Goal: Task Accomplishment & Management: Use online tool/utility

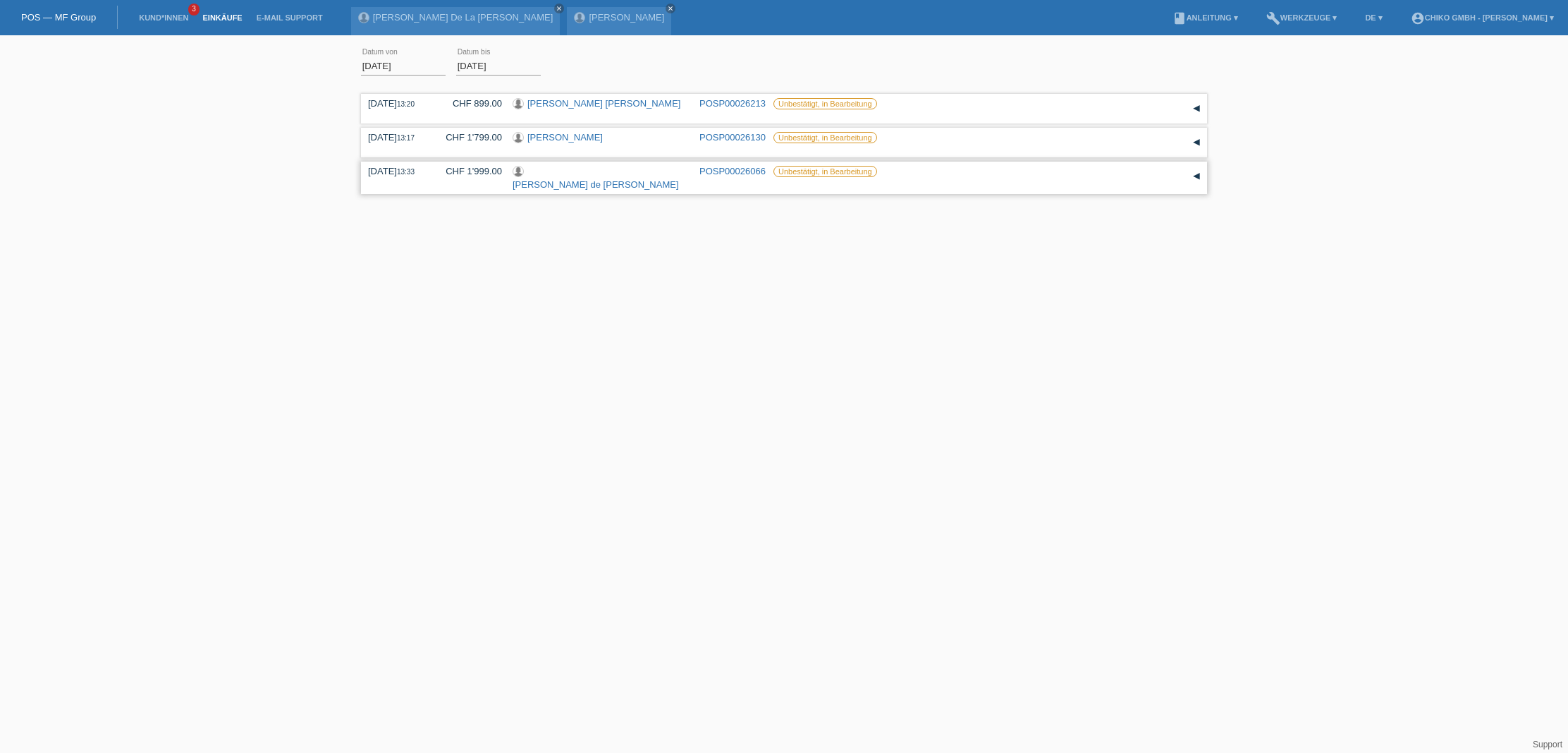
click at [710, 176] on div "13.08.2025 13:33 CHF 1'999.00 Paulina de Jesus Taveras Castillo POSP00026066 Un…" at bounding box center [784, 178] width 832 height 24
click at [583, 179] on link "Paulina de [PERSON_NAME]" at bounding box center [596, 184] width 166 height 11
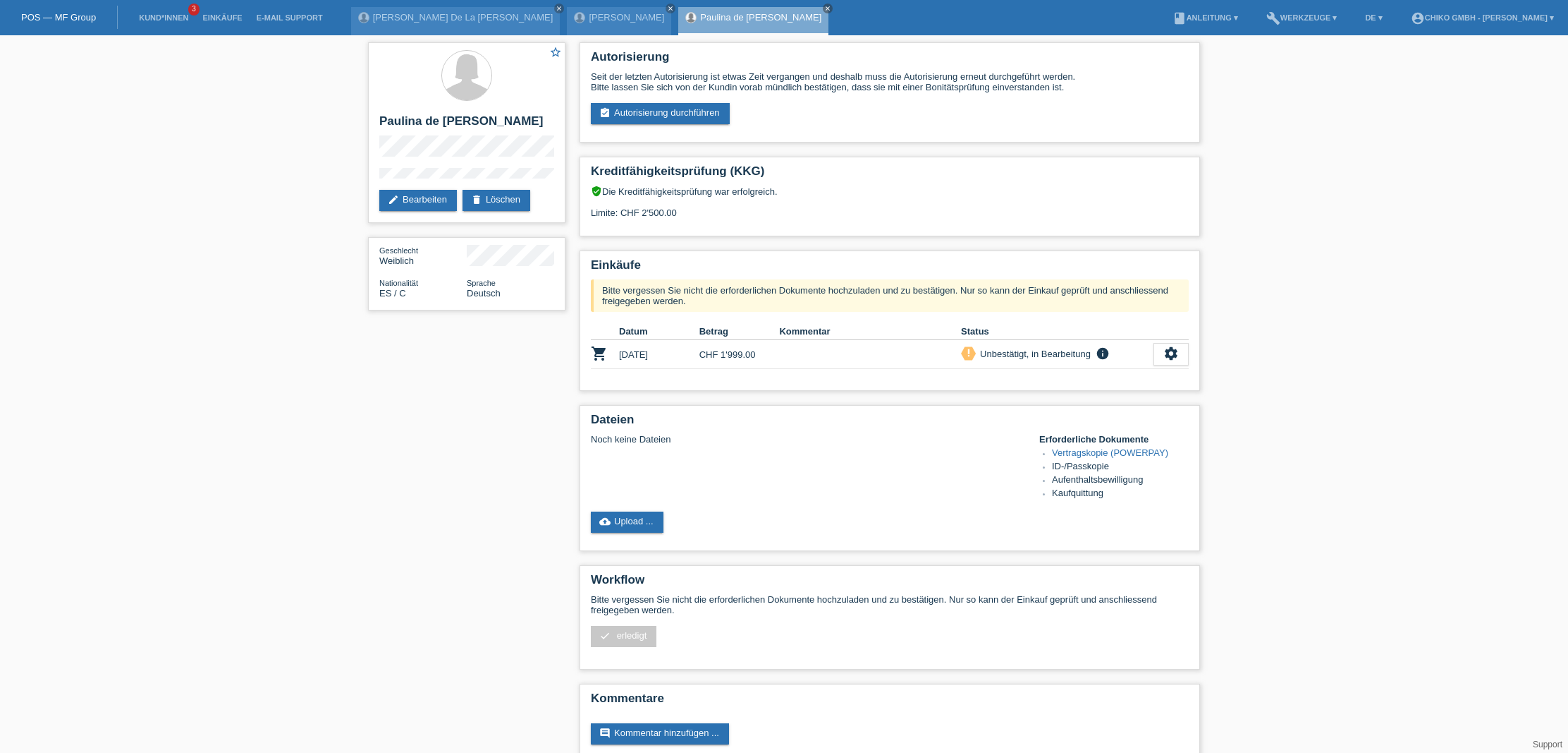
click at [659, 525] on link "cloud_upload Upload ..." at bounding box center [627, 522] width 73 height 21
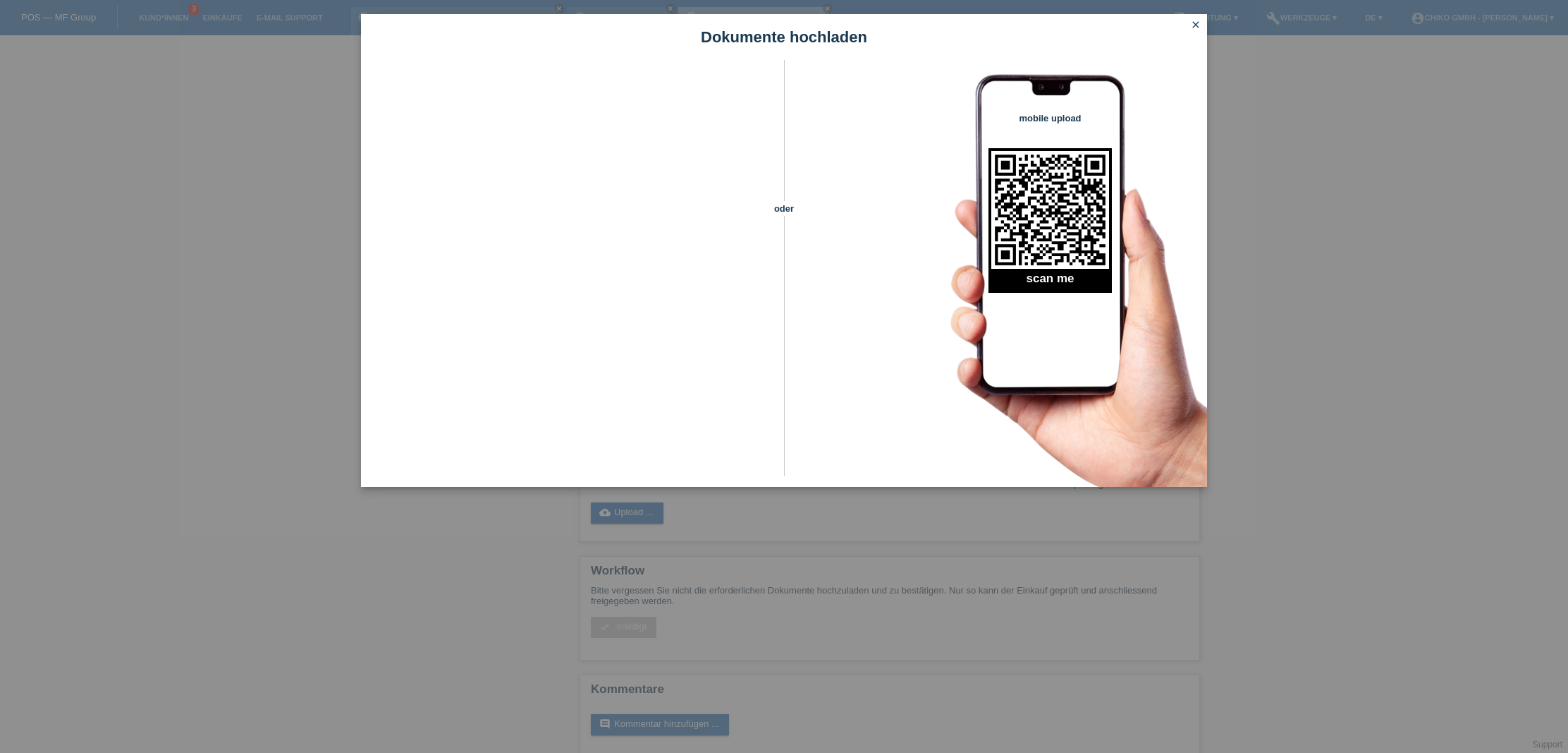
scroll to position [11, 0]
click at [1195, 28] on icon "close" at bounding box center [1196, 25] width 11 height 11
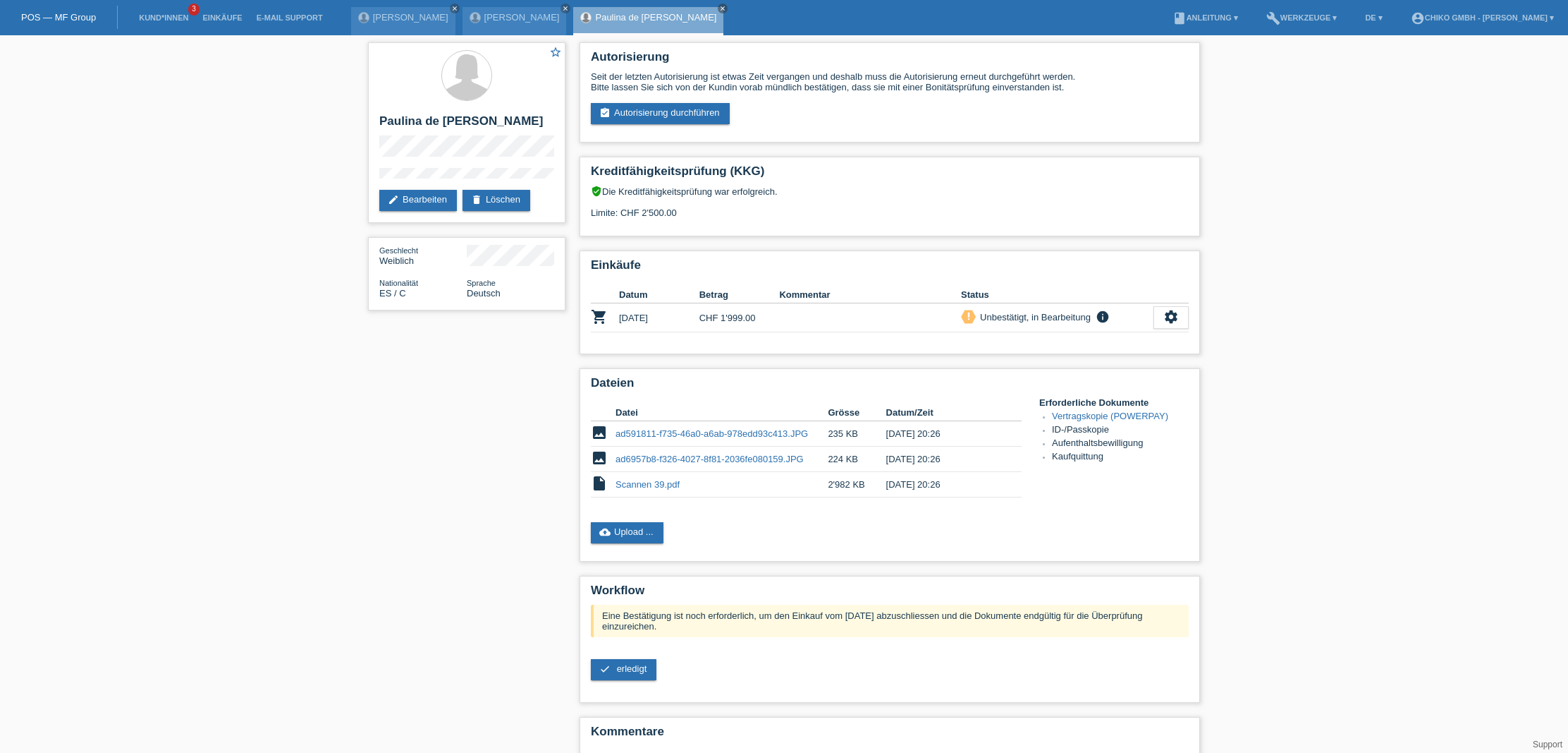
scroll to position [11, 0]
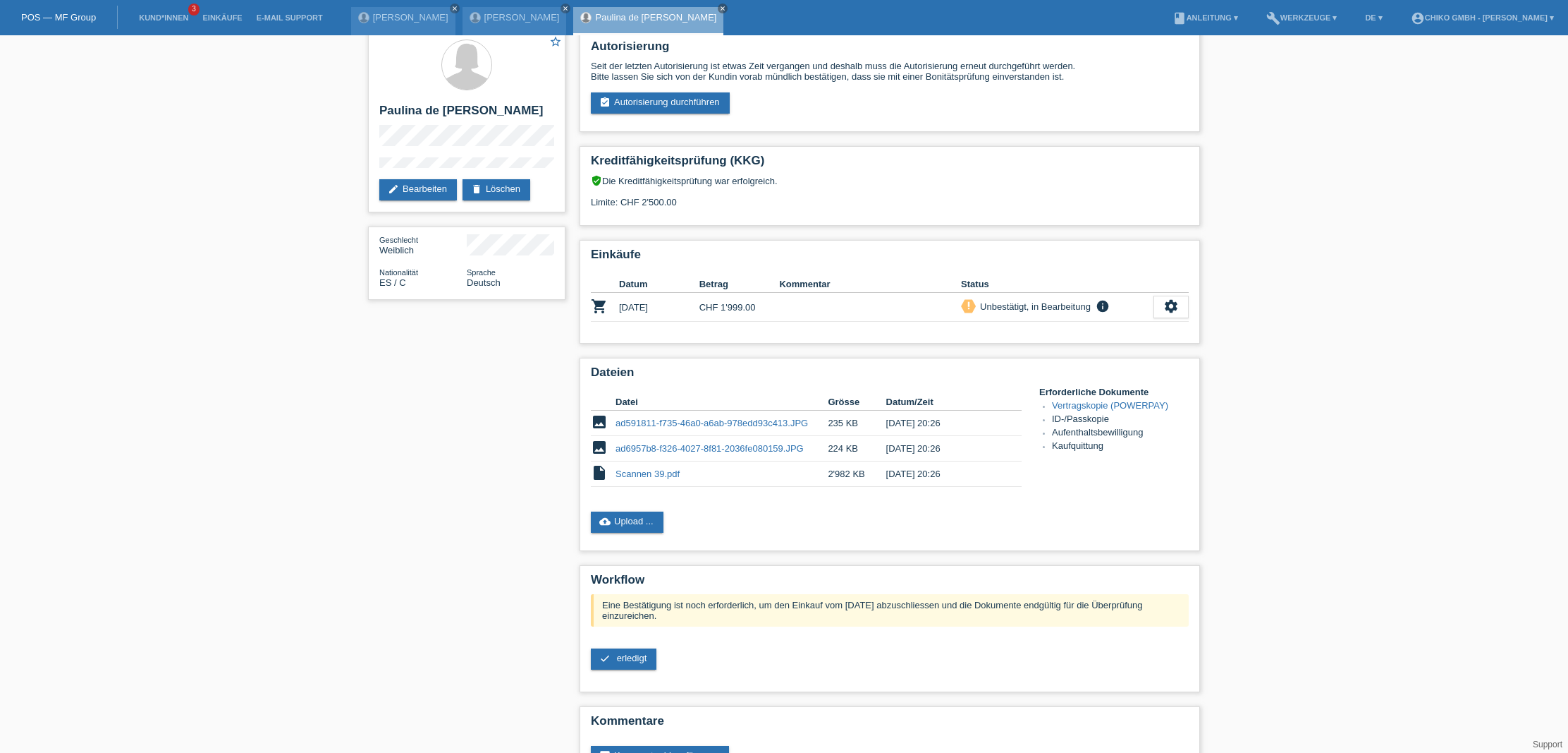
click at [1478, 268] on div "star_border Paulina de Jesus Taveras Castillo edit Bearbeiten delete Löschen Ge…" at bounding box center [784, 412] width 1568 height 775
click at [726, 10] on icon "close" at bounding box center [723, 8] width 7 height 7
click at [569, 8] on icon "close" at bounding box center [566, 8] width 7 height 7
click at [458, 7] on icon "close" at bounding box center [455, 8] width 7 height 7
click at [213, 18] on link "Einkäufe" at bounding box center [222, 18] width 54 height 8
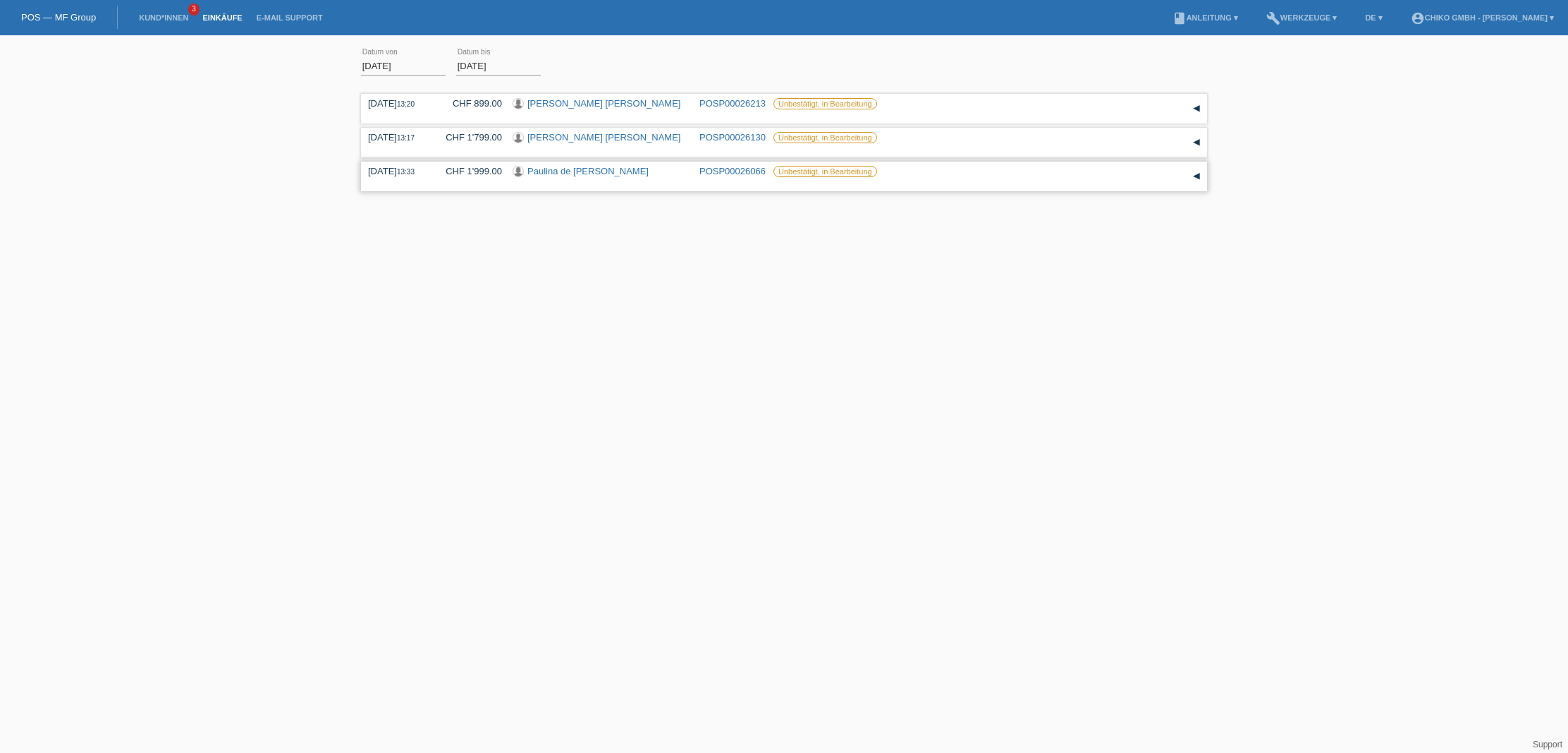
click at [829, 172] on label "Unbestätigt, in Bearbeitung" at bounding box center [825, 171] width 104 height 11
click at [615, 171] on link "Paulina de [PERSON_NAME]" at bounding box center [588, 171] width 121 height 11
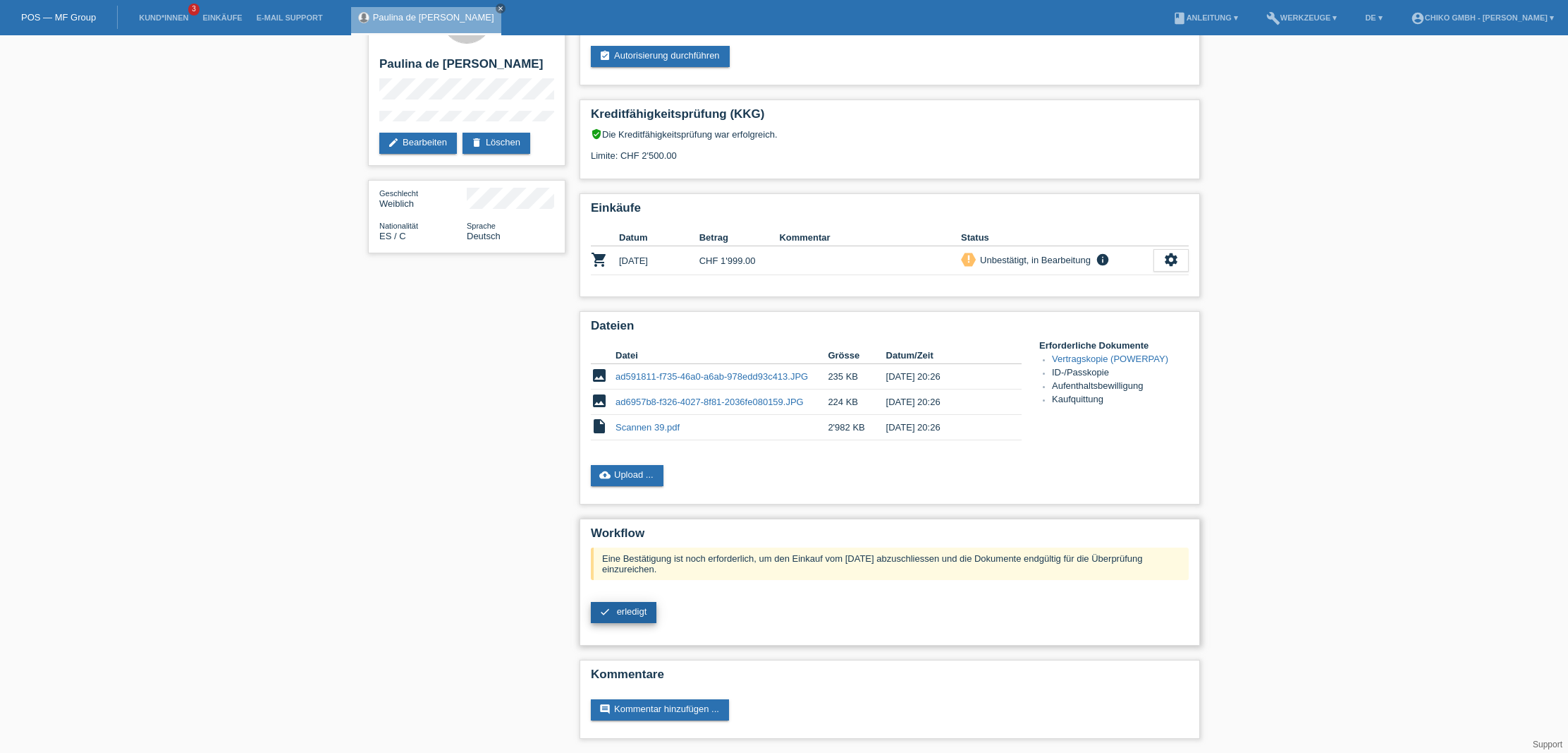
scroll to position [59, 0]
click at [625, 618] on link "check erledigt" at bounding box center [624, 613] width 66 height 21
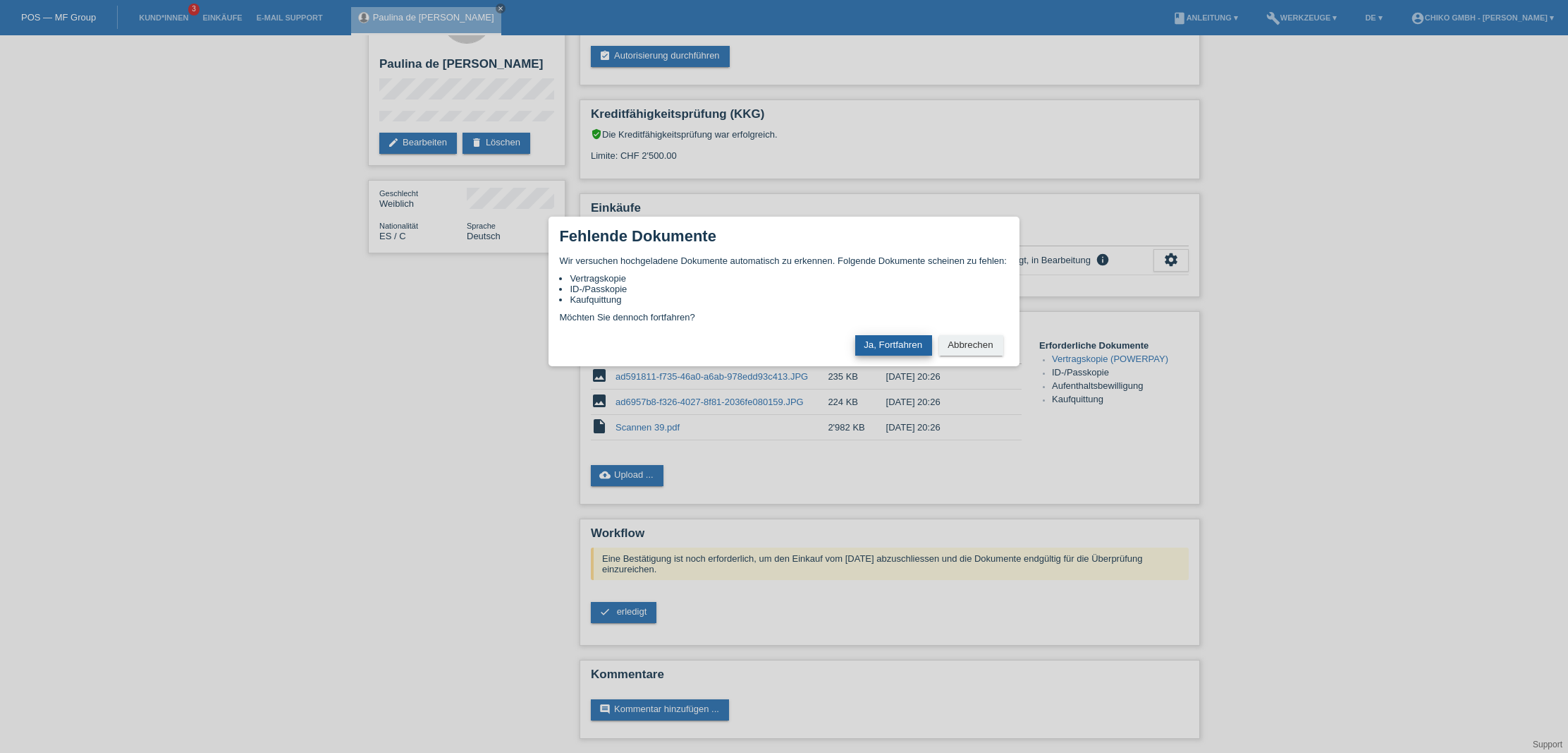
click at [910, 344] on button "Ja, Fortfahren" at bounding box center [893, 345] width 77 height 21
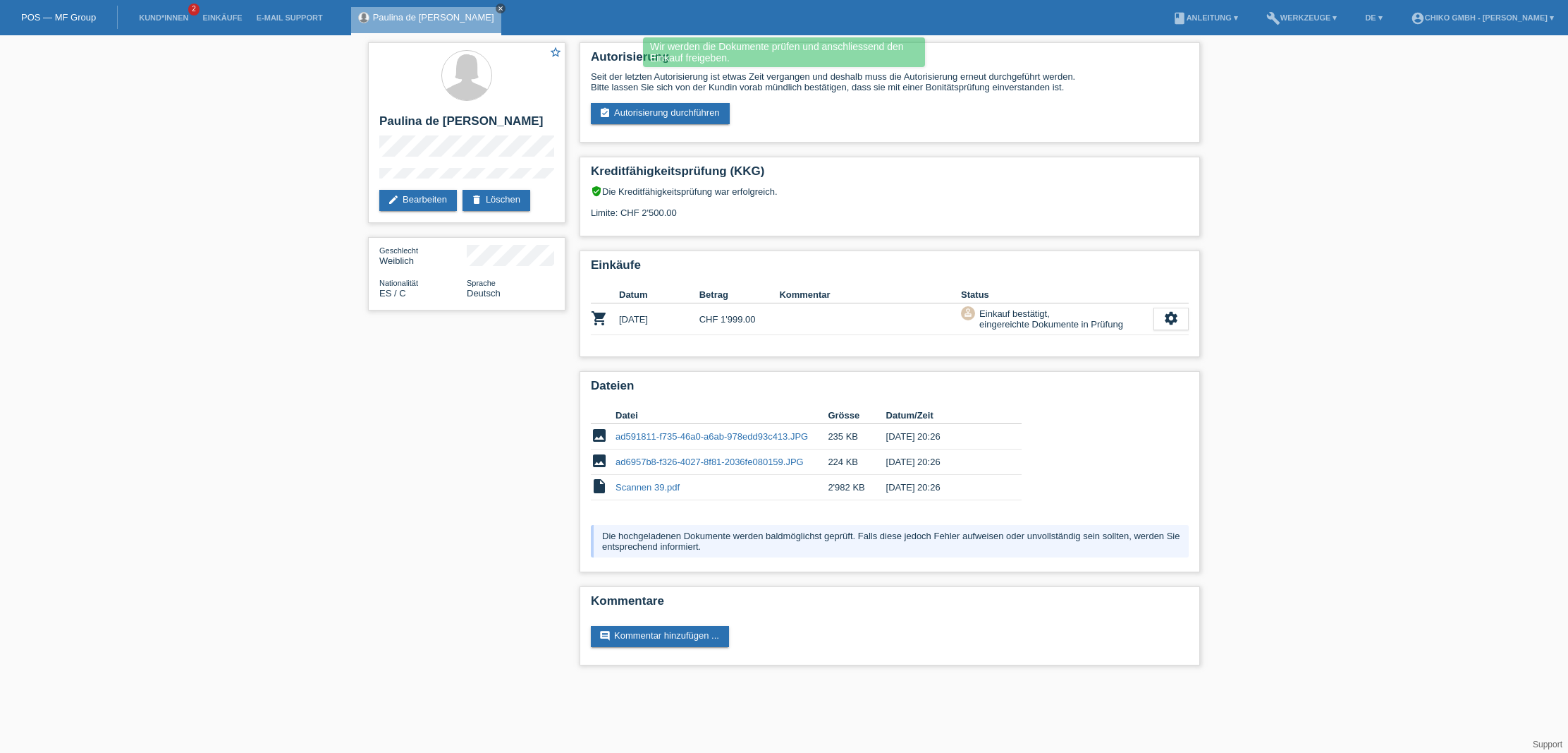
click at [504, 9] on icon "close" at bounding box center [501, 8] width 7 height 7
click at [224, 14] on link "Einkäufe" at bounding box center [222, 18] width 54 height 8
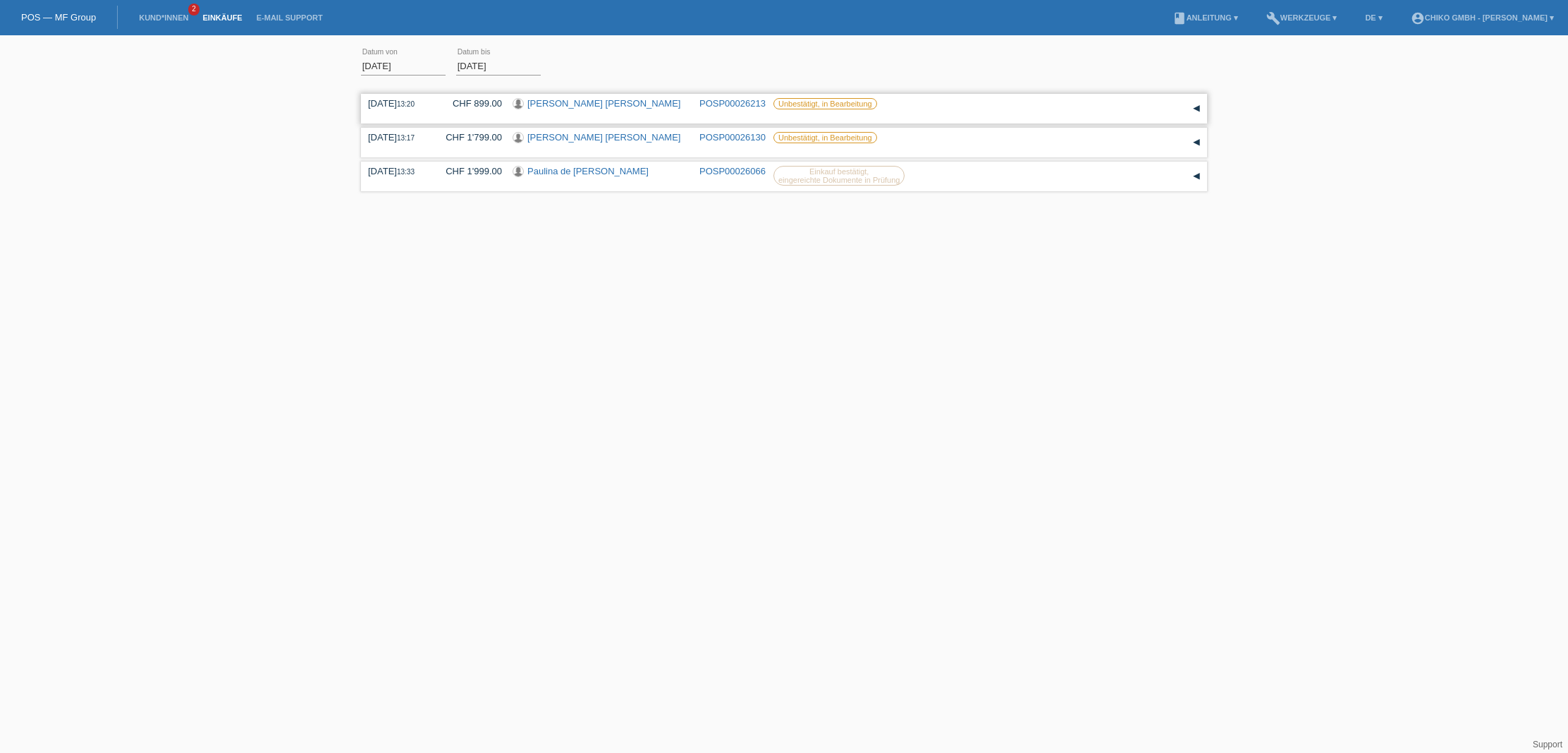
click at [588, 107] on link "Sada Alima Irakoze" at bounding box center [604, 103] width 153 height 11
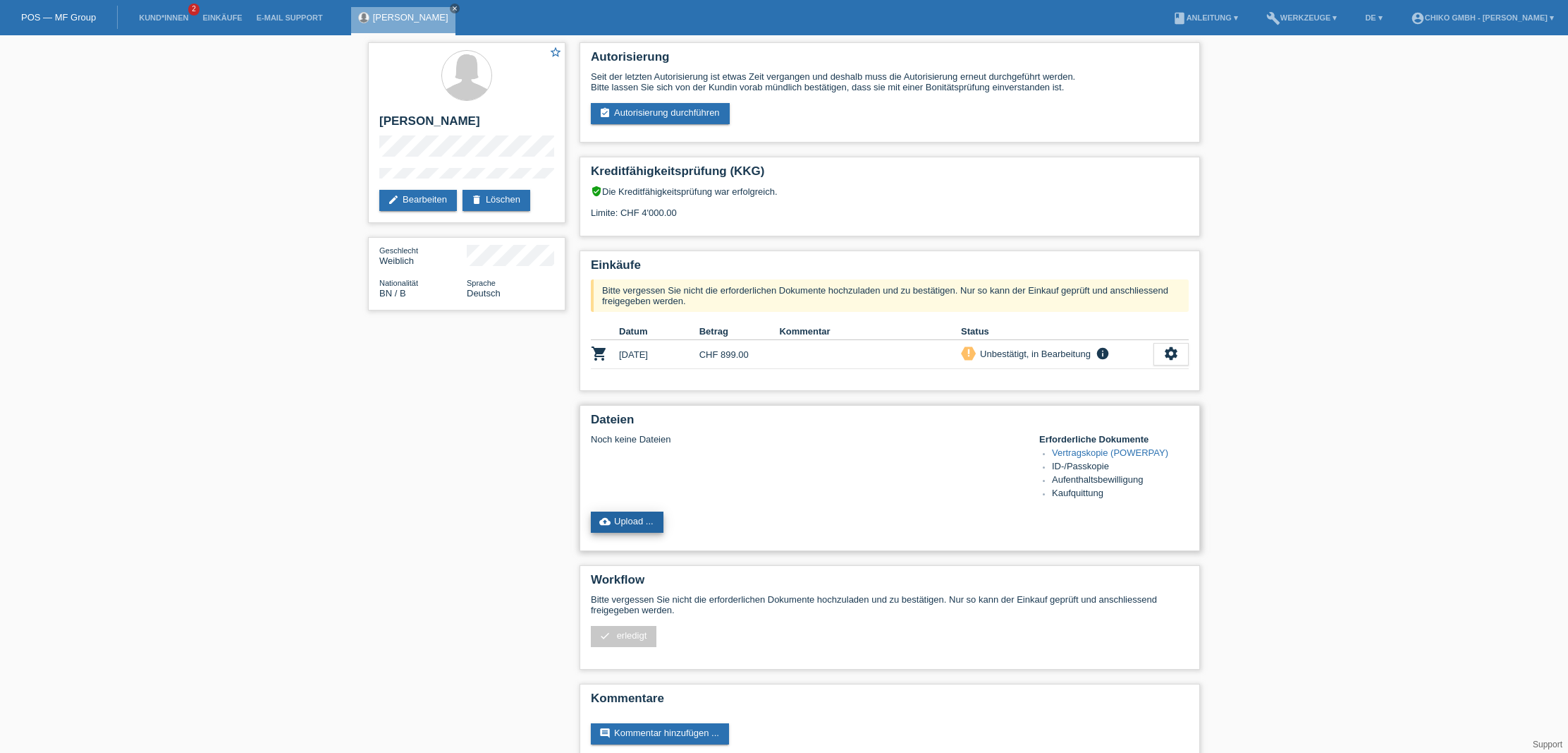
click at [617, 515] on link "cloud_upload Upload ..." at bounding box center [627, 522] width 73 height 21
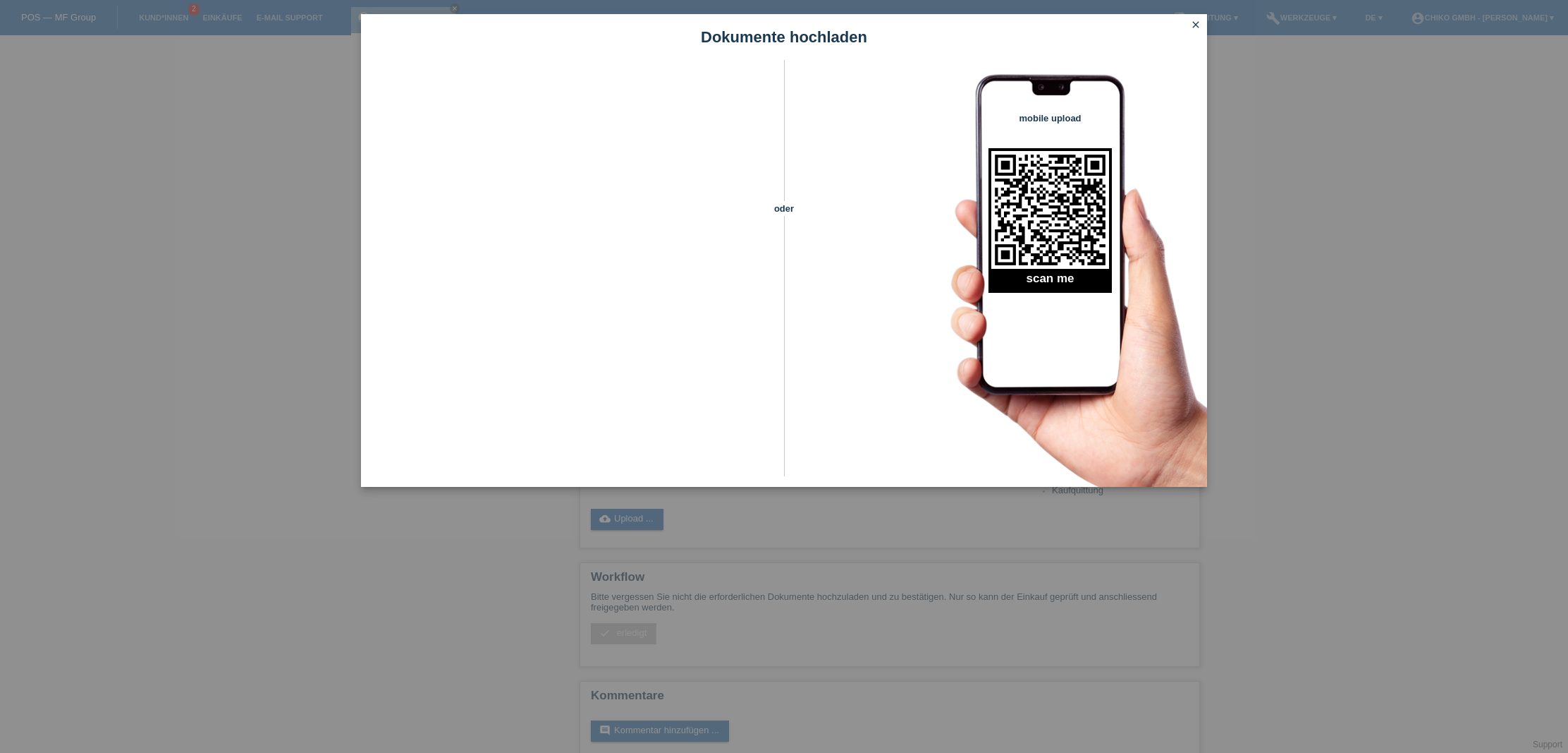
scroll to position [2, 0]
drag, startPoint x: 1412, startPoint y: 347, endPoint x: 1399, endPoint y: 357, distance: 16.4
click at [1407, 350] on div "Dokumente hochladen oder mobile upload scan me close" at bounding box center [784, 376] width 1568 height 753
click at [824, 639] on div "Dokumente hochladen oder mobile upload scan me close" at bounding box center [784, 376] width 1568 height 753
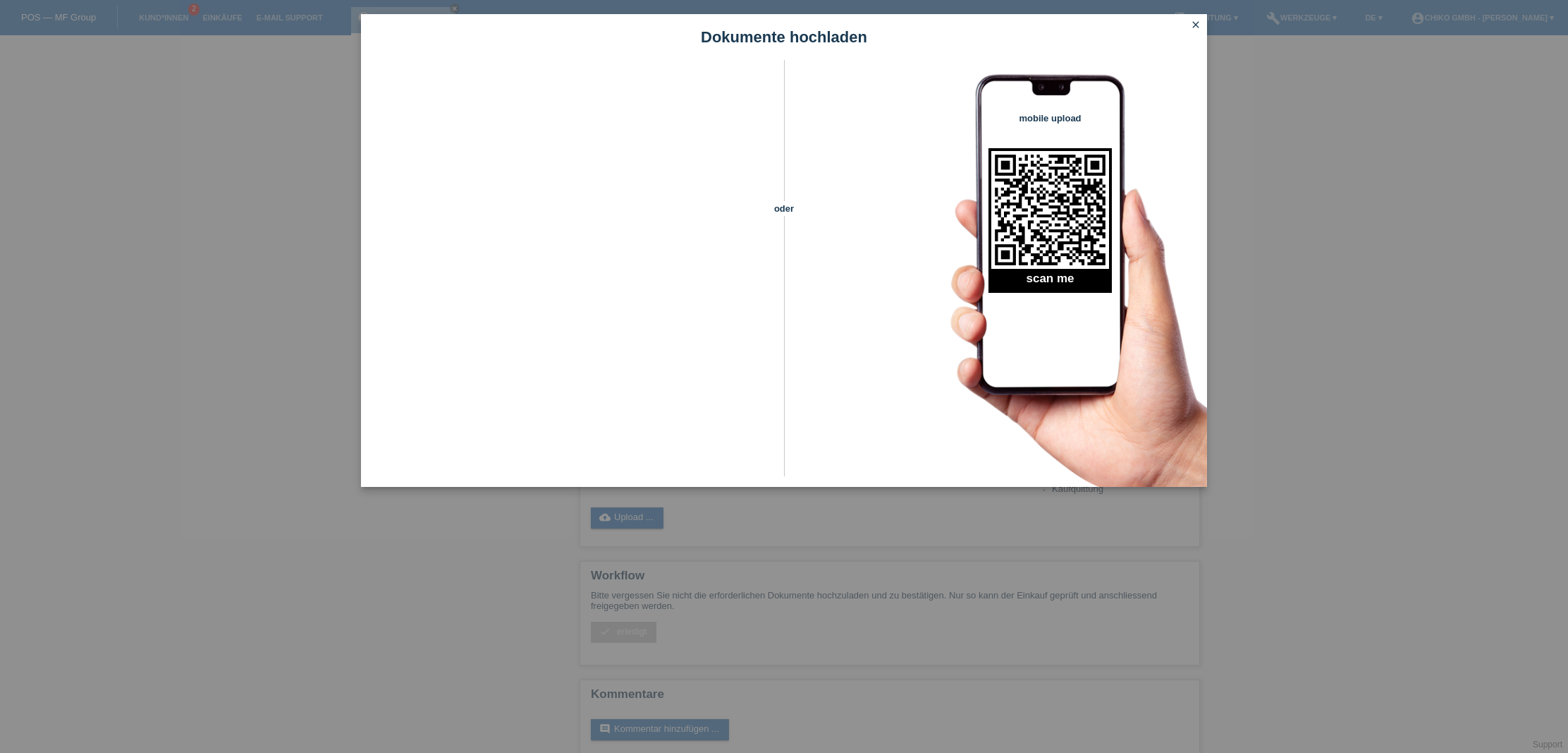
click at [1197, 26] on icon "close" at bounding box center [1196, 25] width 11 height 11
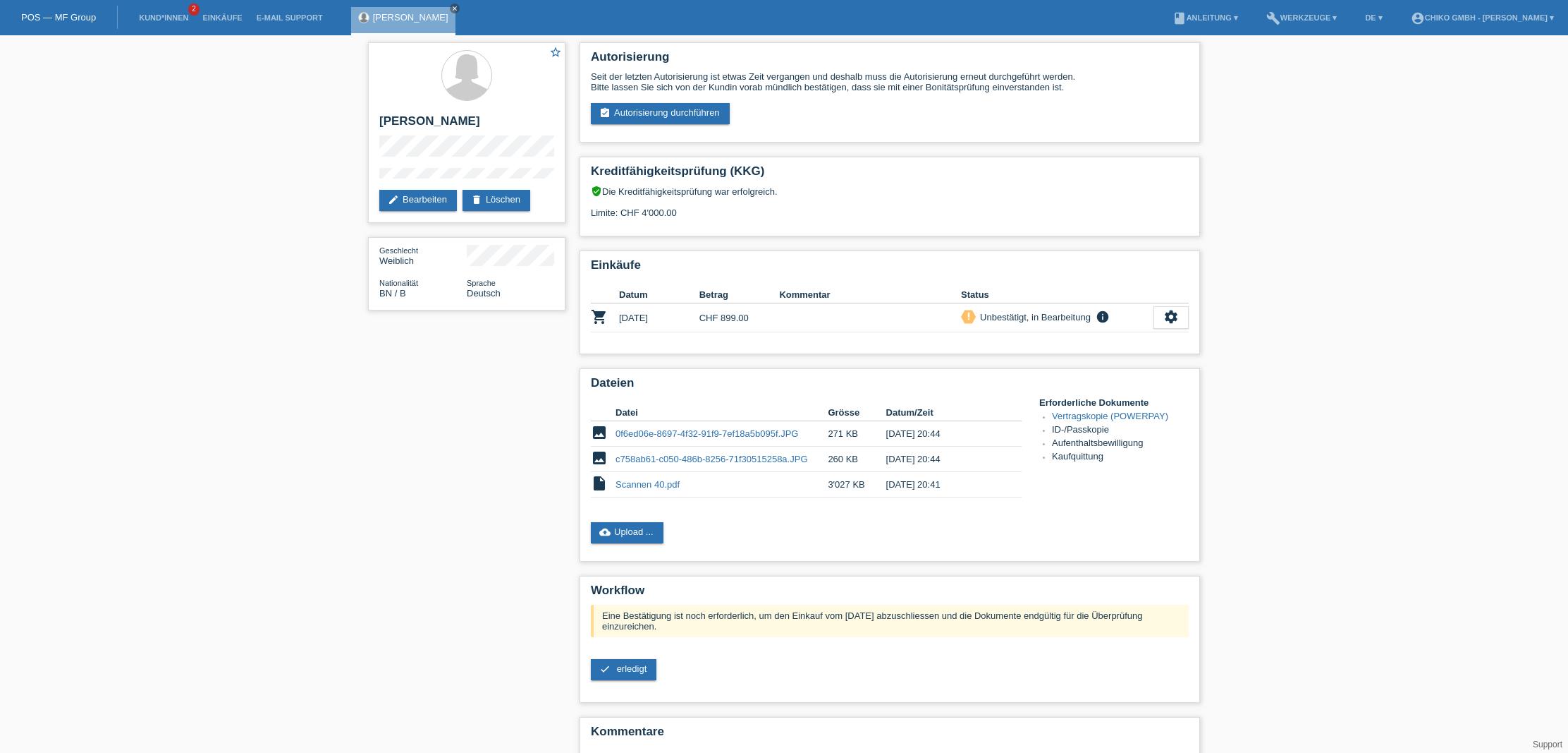
scroll to position [4, 0]
click at [629, 666] on span "erledigt" at bounding box center [632, 667] width 30 height 11
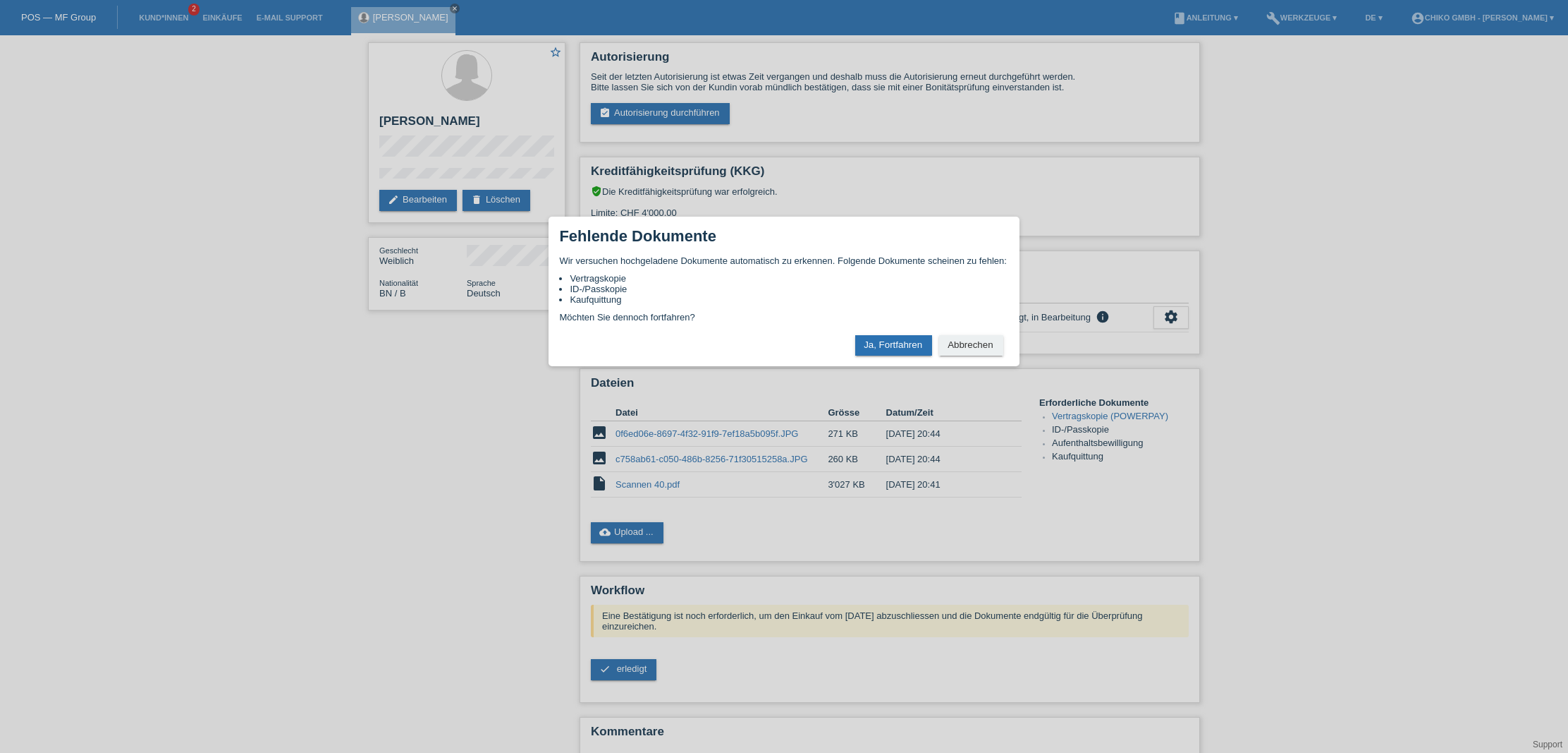
drag, startPoint x: 888, startPoint y: 348, endPoint x: 902, endPoint y: 354, distance: 15.2
click at [888, 348] on button "Ja, Fortfahren" at bounding box center [893, 345] width 77 height 21
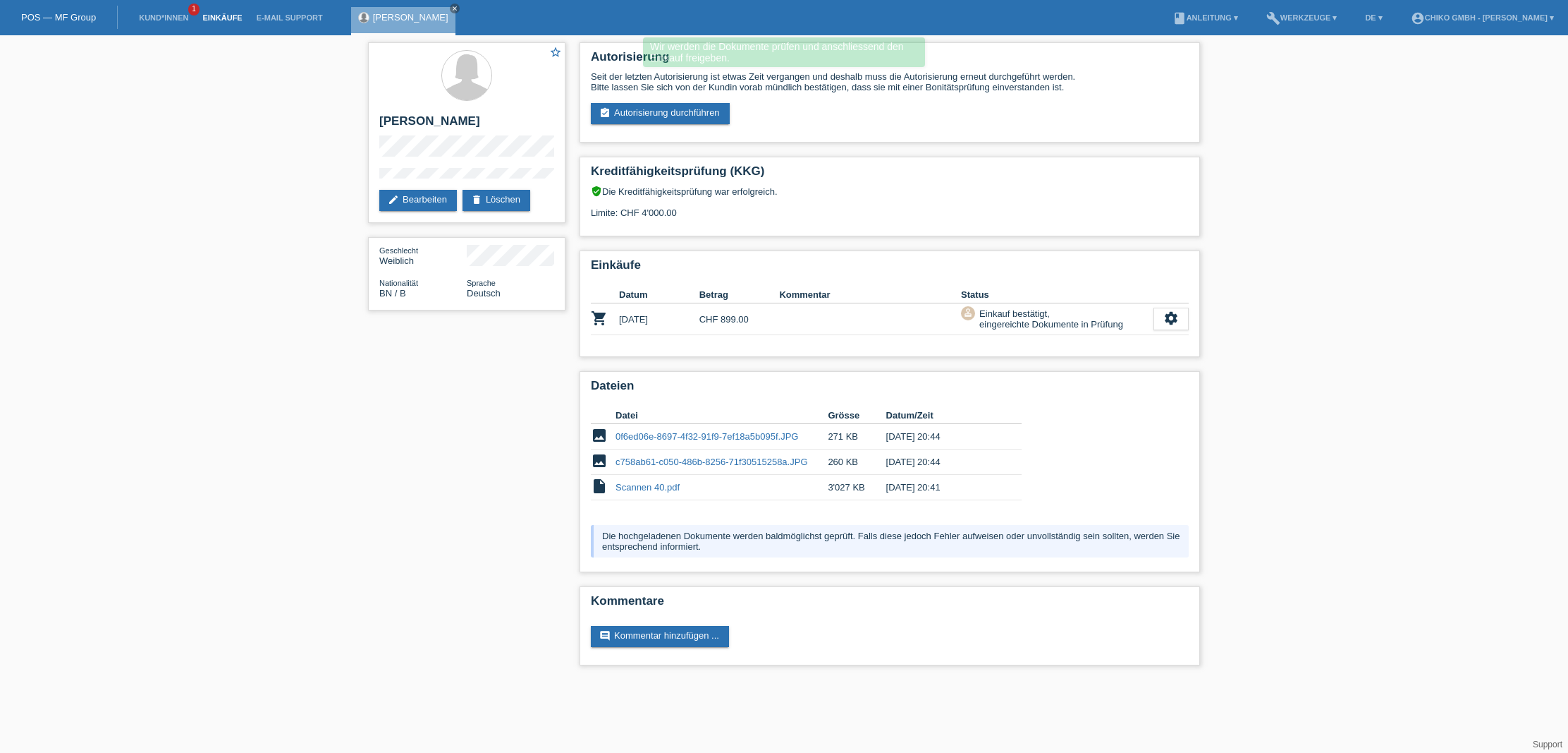
click at [228, 19] on link "Einkäufe" at bounding box center [222, 18] width 54 height 8
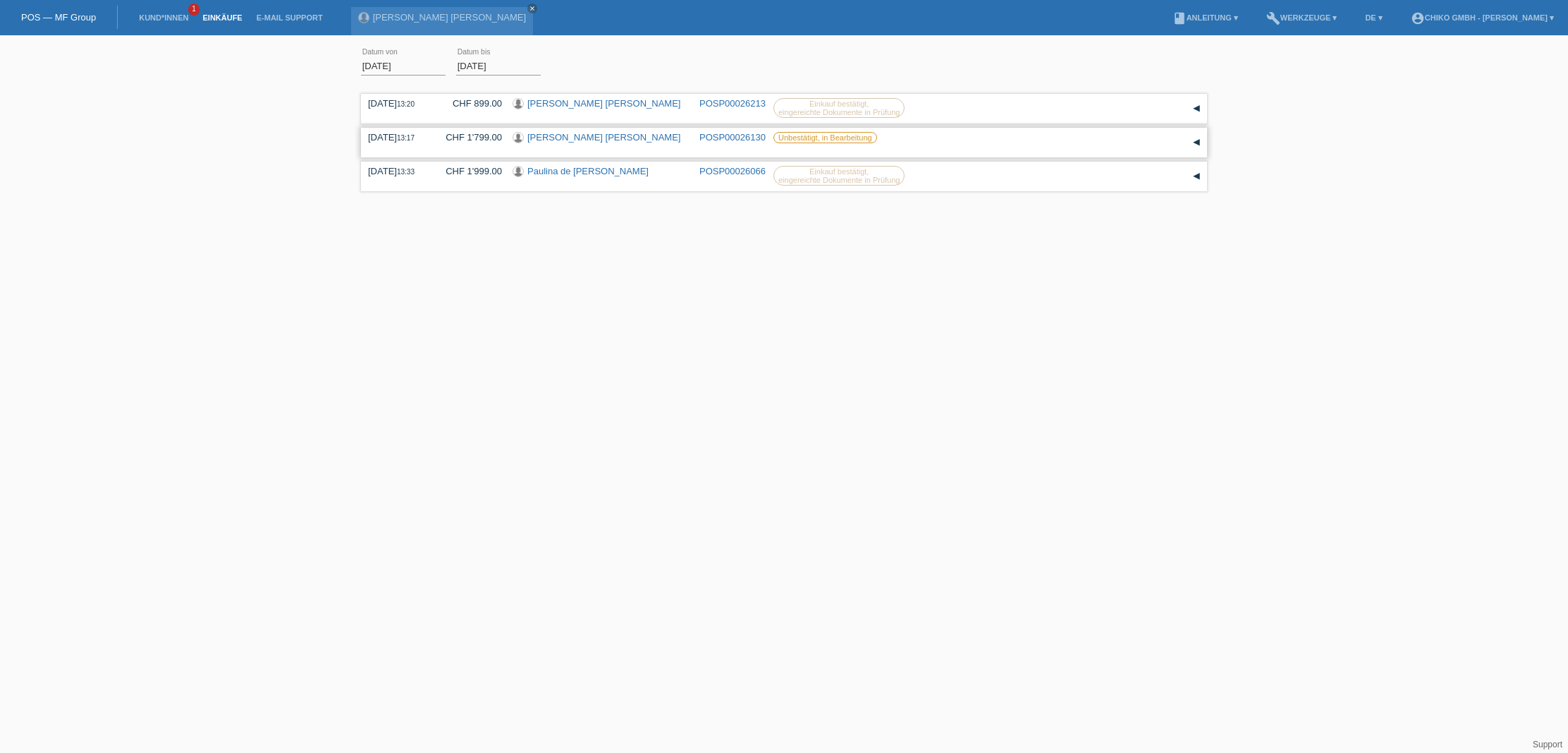
click at [637, 139] on div "Stefan Willy Kalt" at bounding box center [600, 138] width 176 height 13
click at [571, 138] on link "Stefan Willy Kalt" at bounding box center [604, 137] width 153 height 11
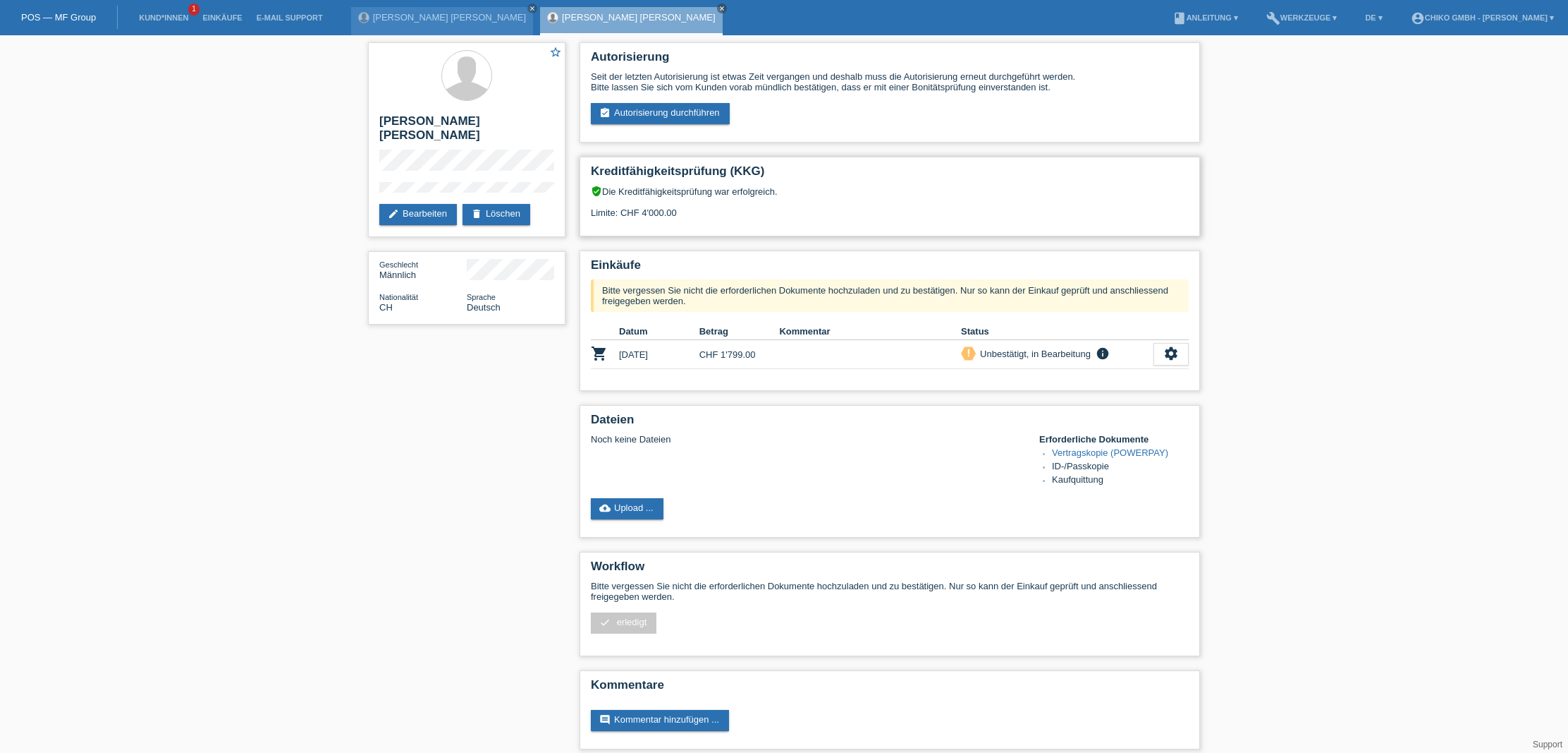
scroll to position [12, 0]
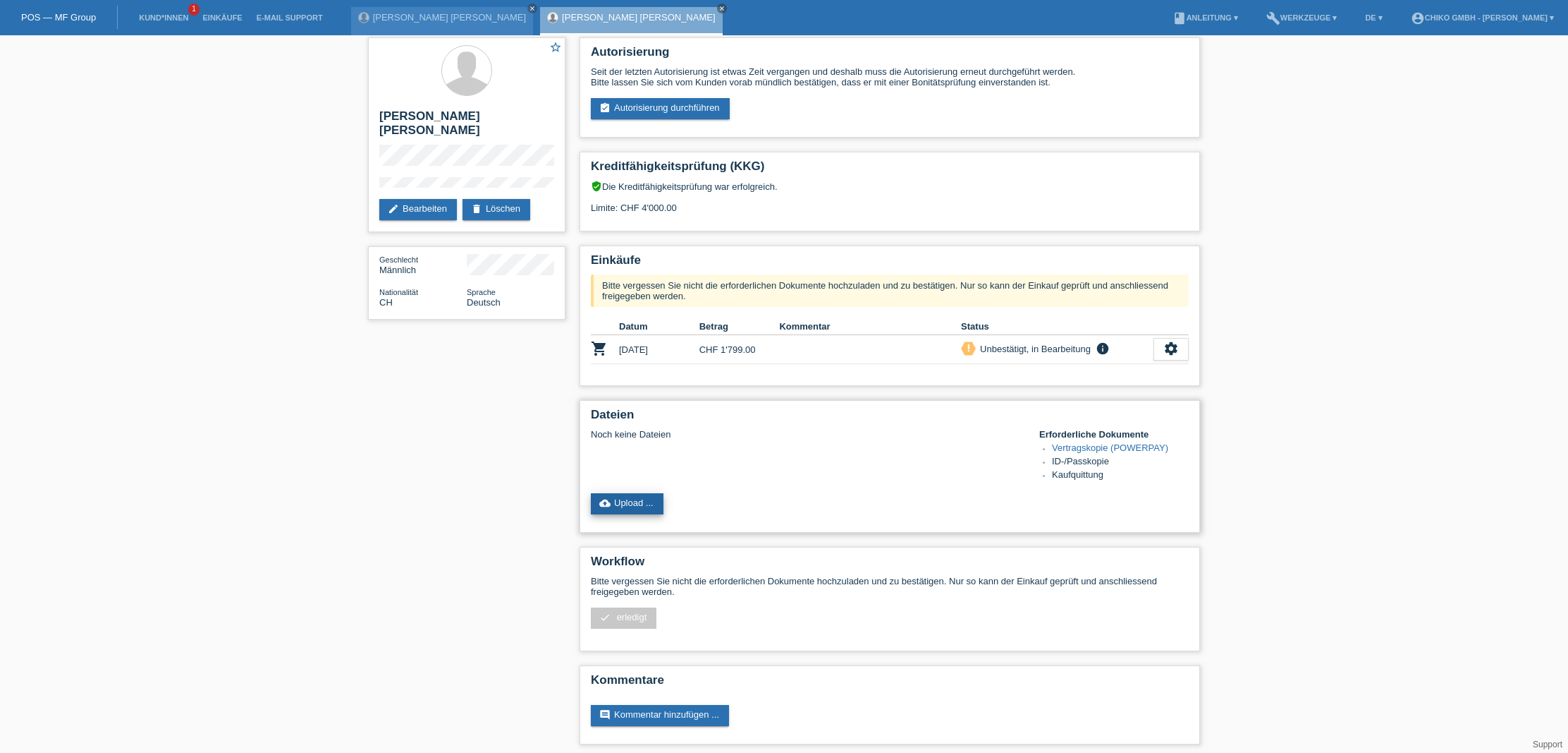
click at [642, 499] on link "cloud_upload Upload ..." at bounding box center [627, 504] width 73 height 21
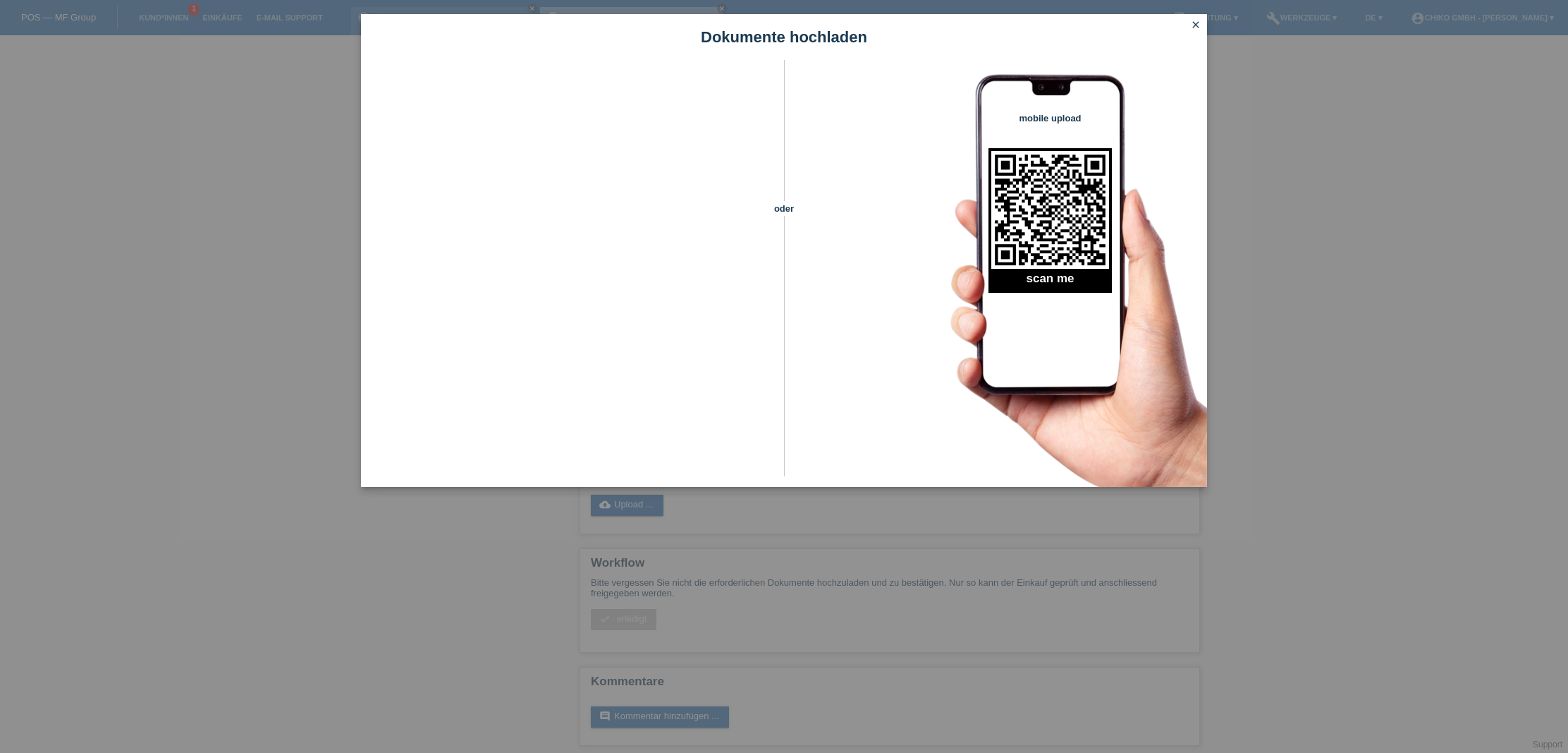
click at [226, 595] on div "Dokumente hochladen oder mobile upload scan me close" at bounding box center [784, 376] width 1568 height 753
drag, startPoint x: 1485, startPoint y: 184, endPoint x: 1422, endPoint y: 181, distance: 63.1
click at [1458, 182] on div "Dokumente hochladen oder mobile upload scan me close" at bounding box center [784, 376] width 1568 height 753
click at [1192, 25] on icon "close" at bounding box center [1196, 25] width 11 height 11
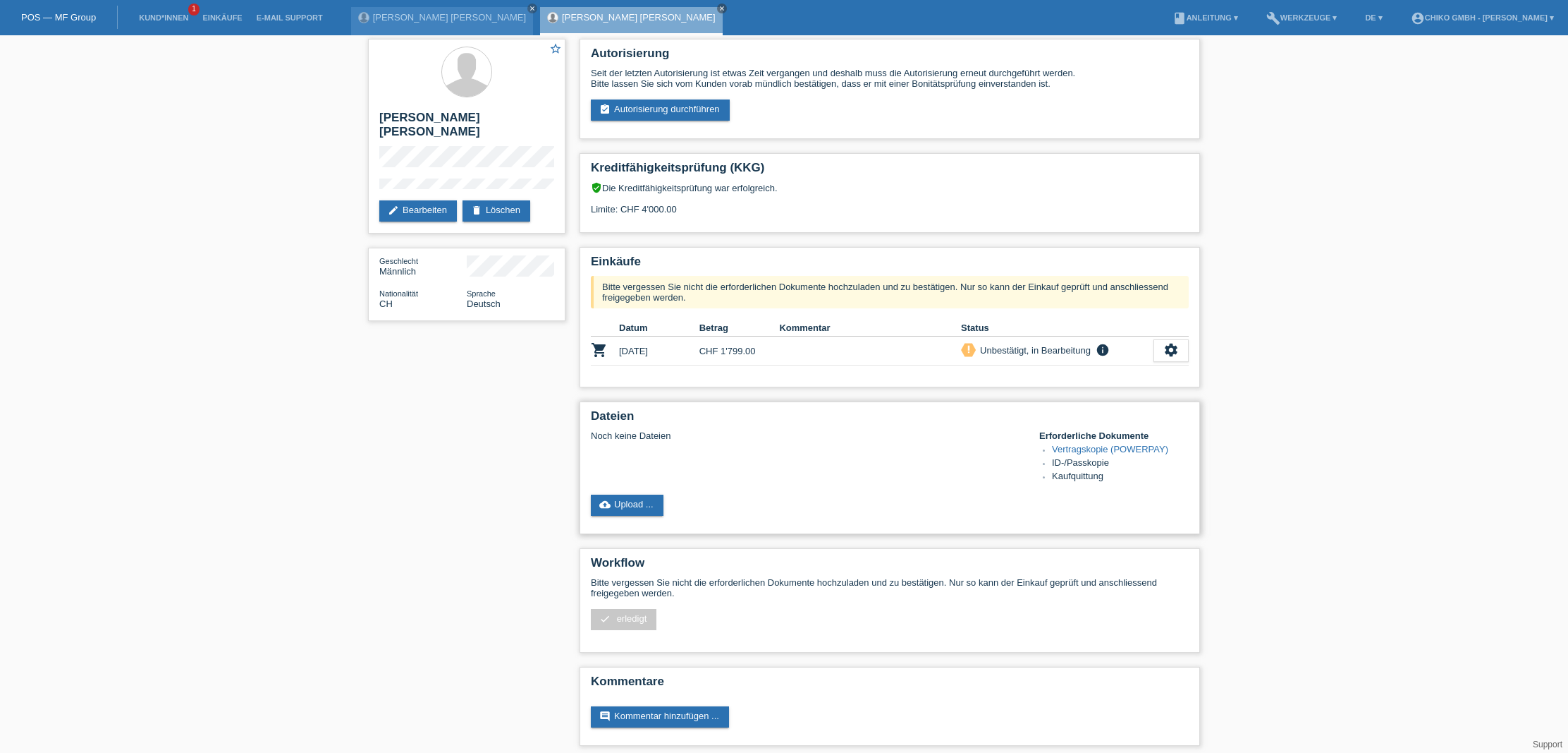
scroll to position [1, 0]
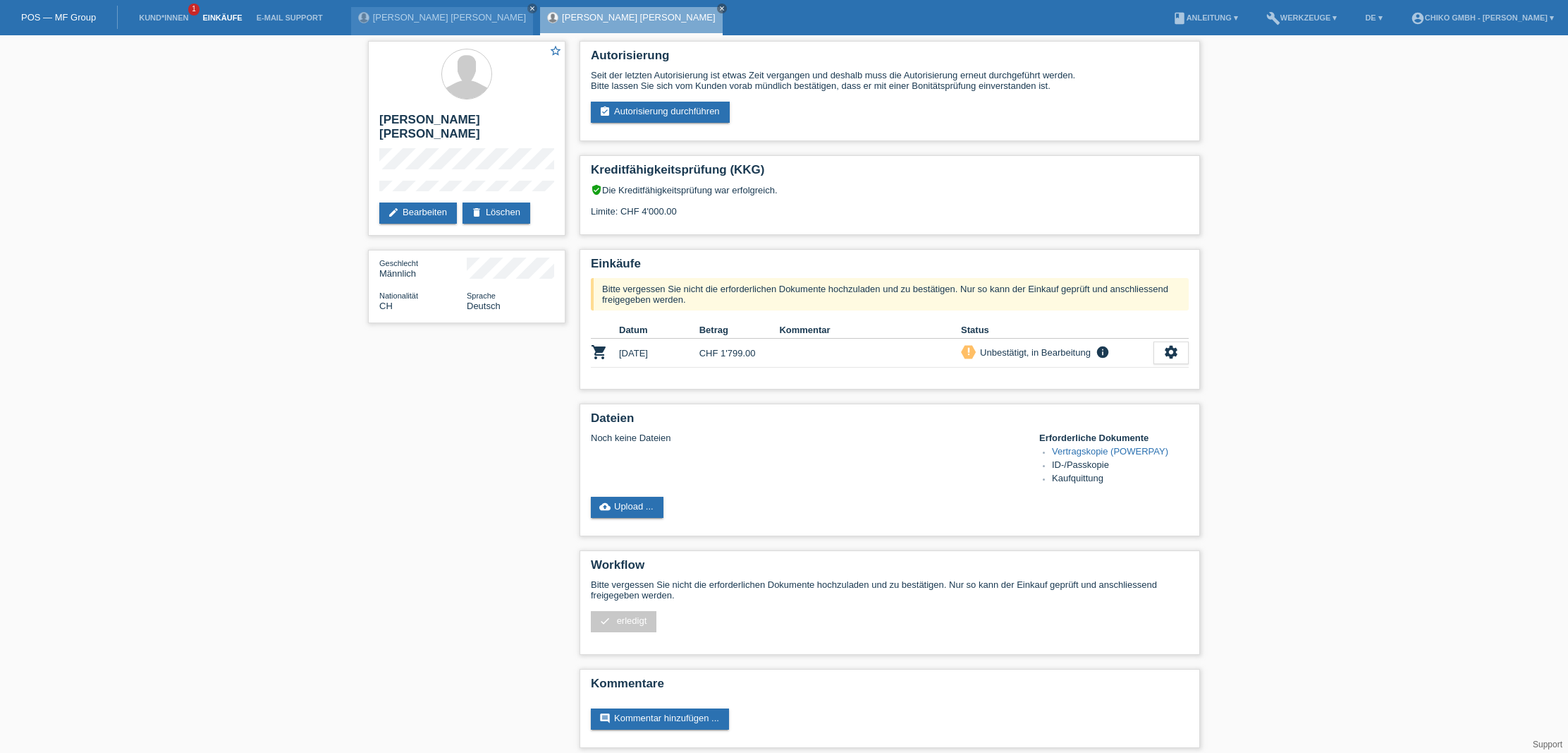
click at [219, 21] on link "Einkäufe" at bounding box center [222, 18] width 54 height 8
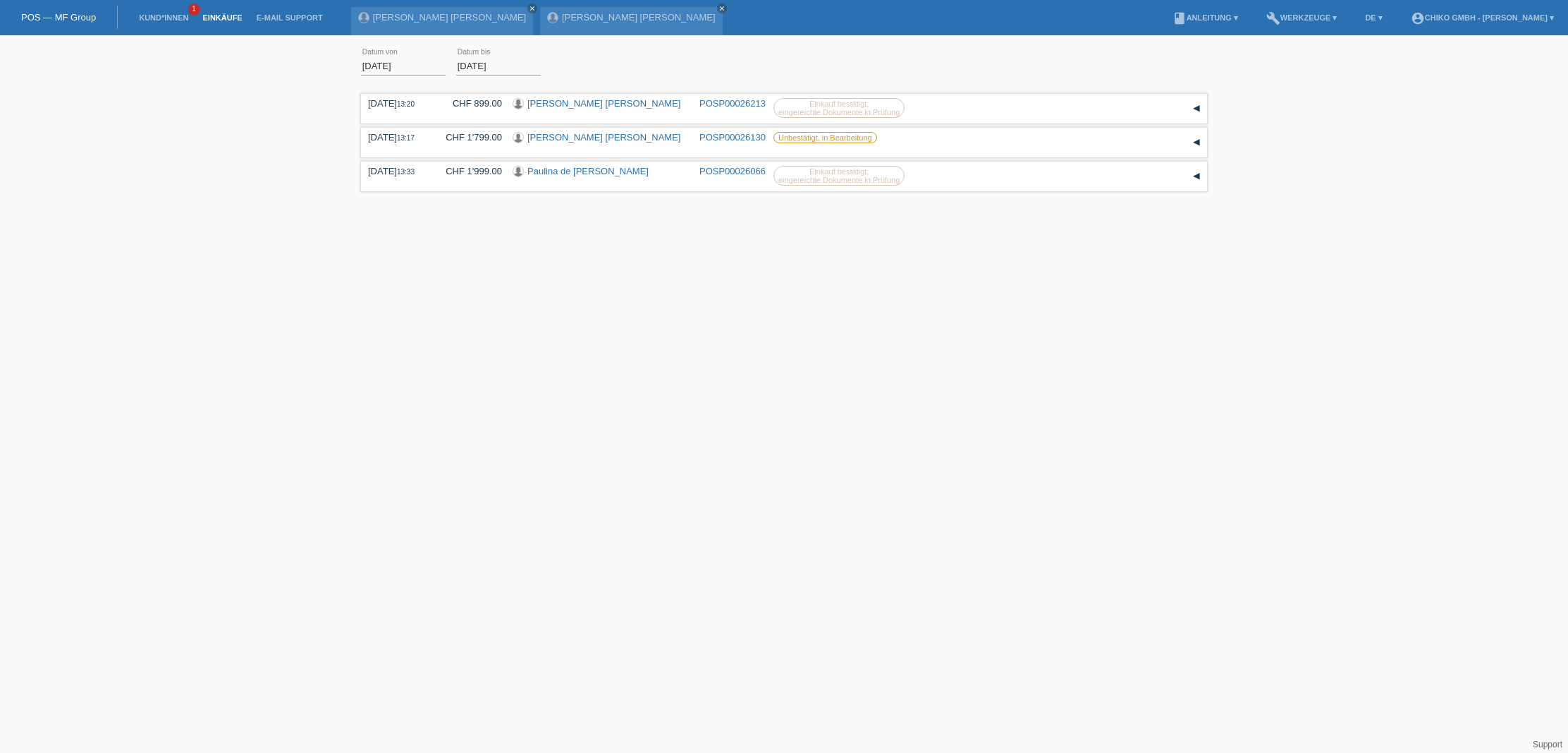
click at [233, 19] on link "Einkäufe" at bounding box center [222, 18] width 54 height 8
click at [159, 21] on link "Kund*innen" at bounding box center [163, 18] width 64 height 8
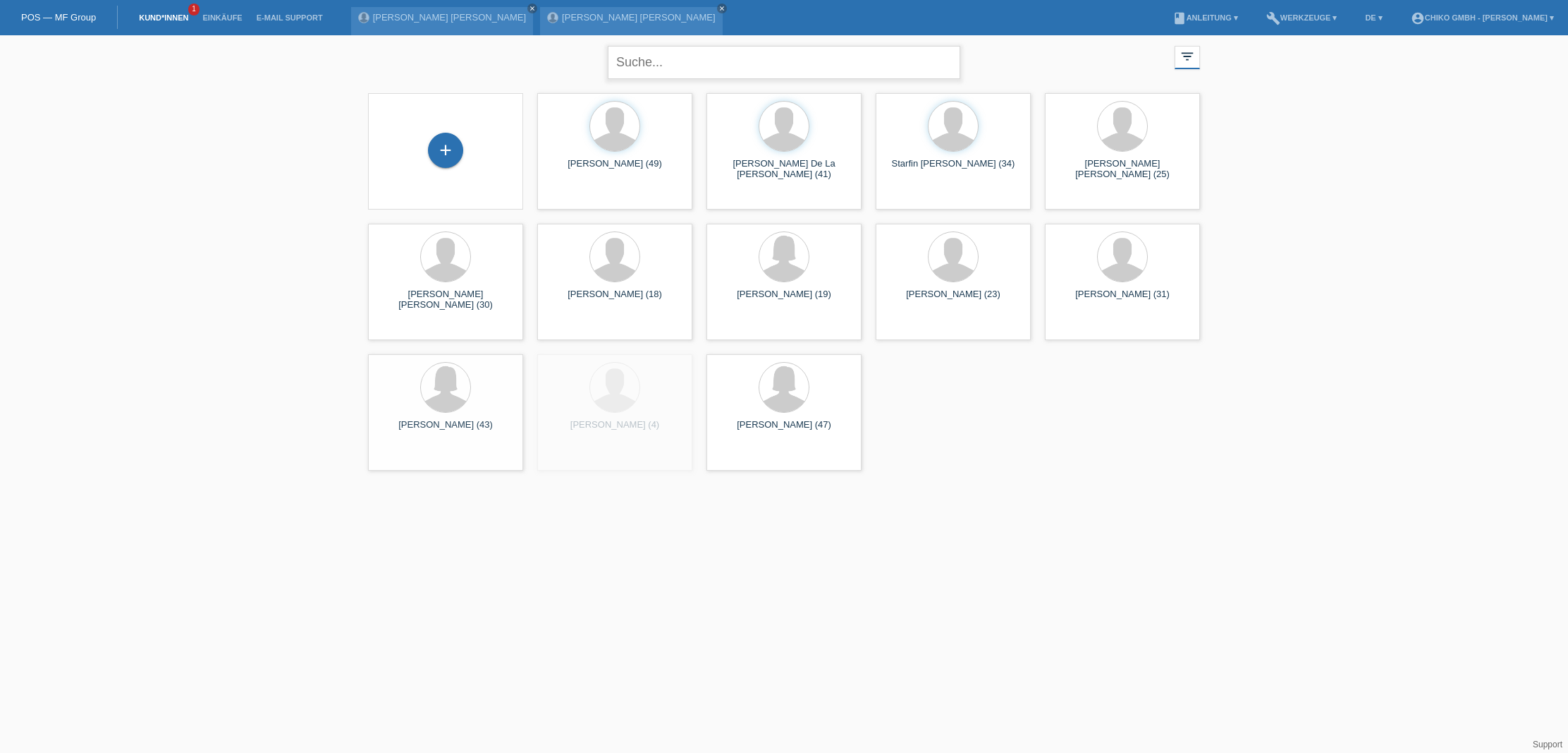
click at [692, 60] on input "text" at bounding box center [784, 62] width 353 height 33
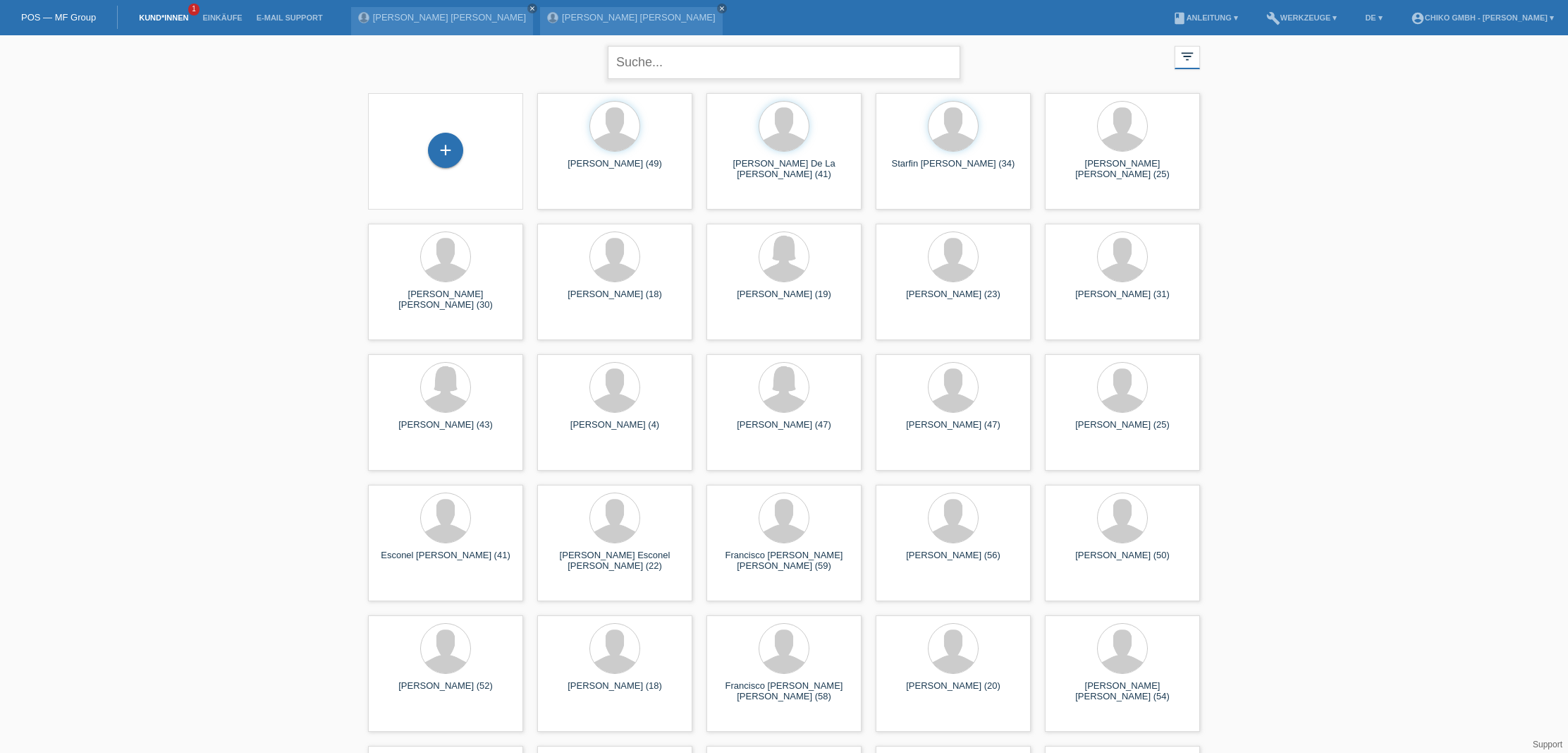
click at [724, 60] on input "text" at bounding box center [784, 62] width 353 height 33
click at [963, 410] on div at bounding box center [953, 388] width 50 height 50
click at [637, 292] on div "Sion Solis Rodriguez (18)" at bounding box center [615, 301] width 132 height 23
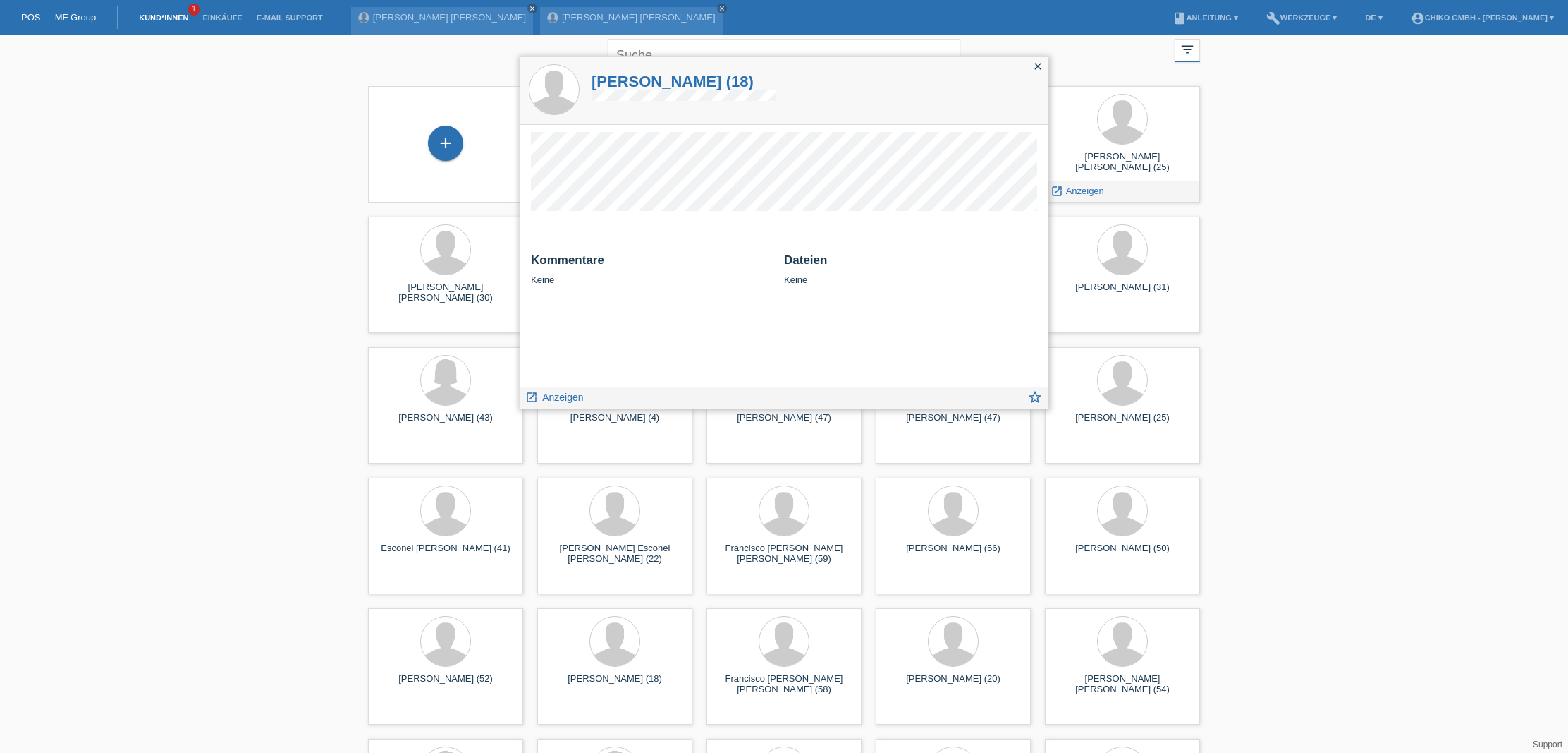
scroll to position [7, 0]
click at [1040, 66] on icon "close" at bounding box center [1038, 67] width 11 height 11
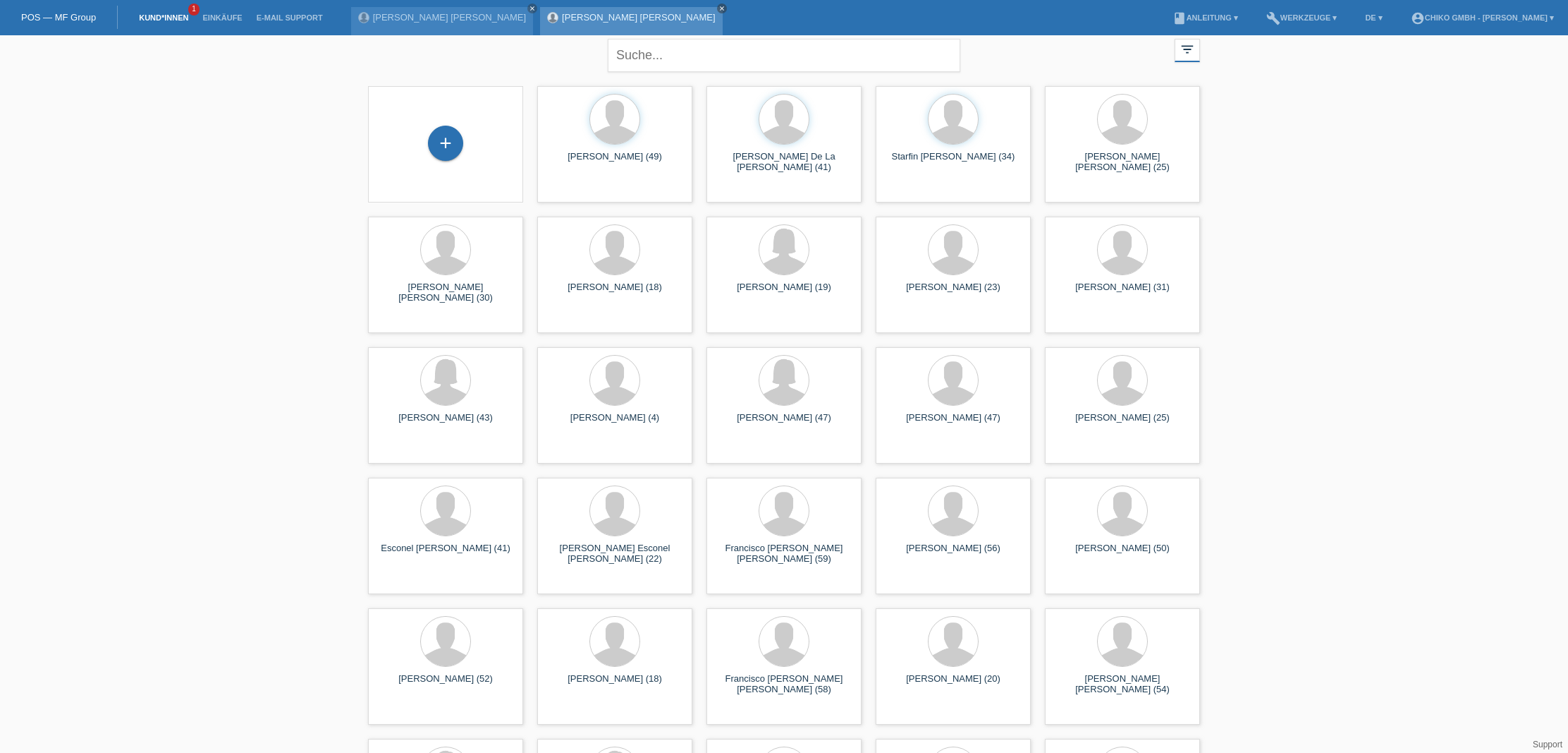
click at [719, 7] on icon "close" at bounding box center [722, 8] width 7 height 7
click at [529, 11] on icon "close" at bounding box center [533, 8] width 7 height 7
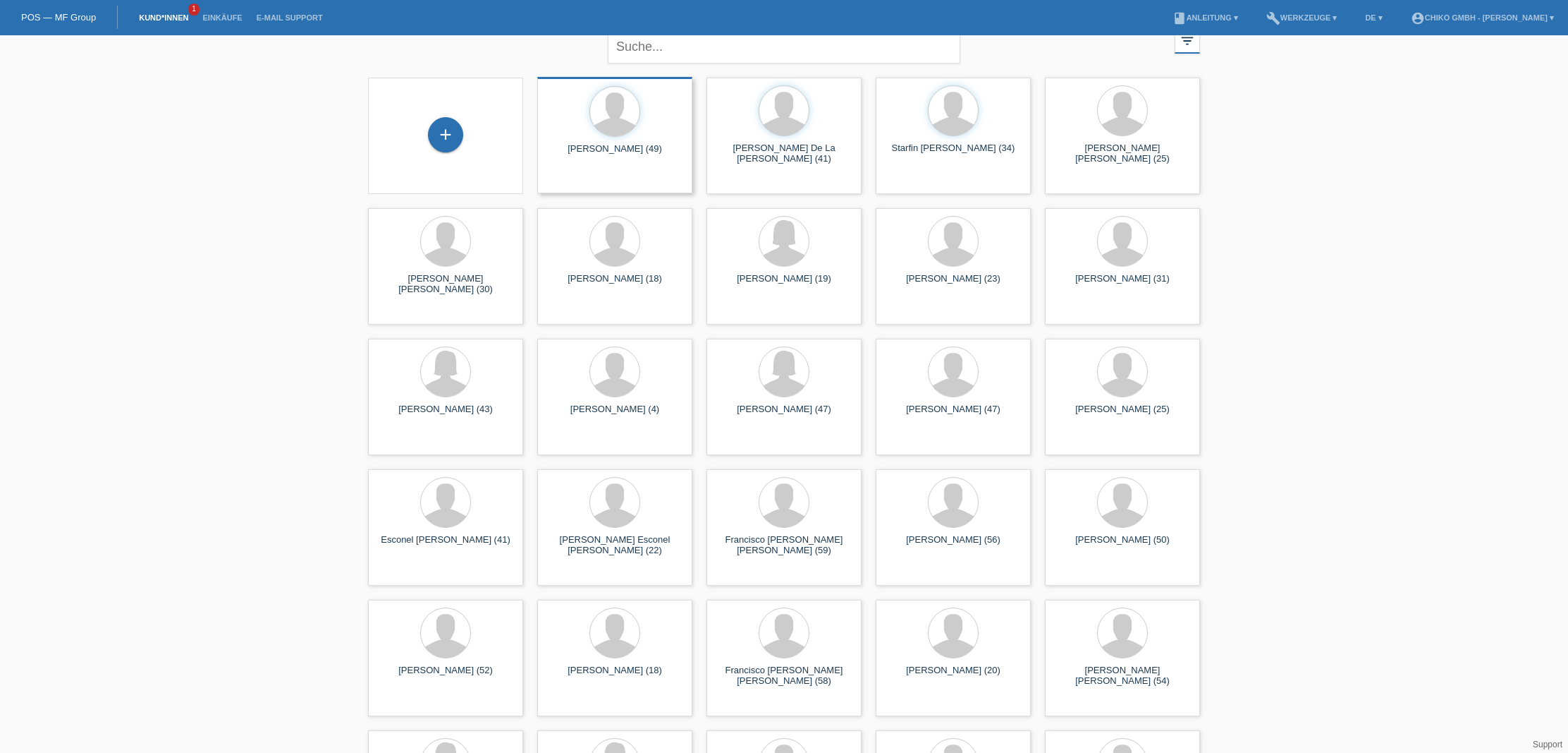
scroll to position [11, 0]
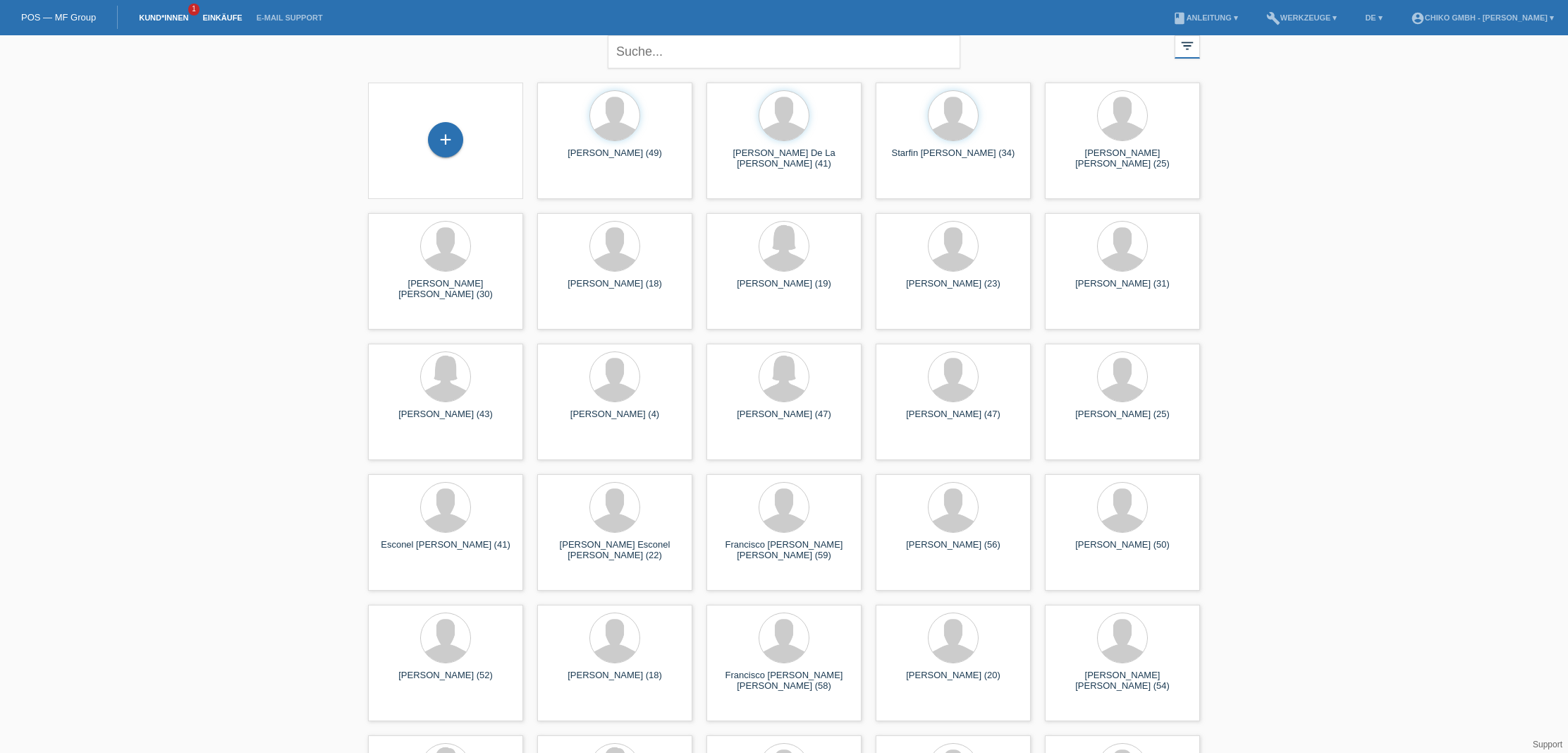
click at [217, 13] on link "Einkäufe" at bounding box center [222, 18] width 54 height 8
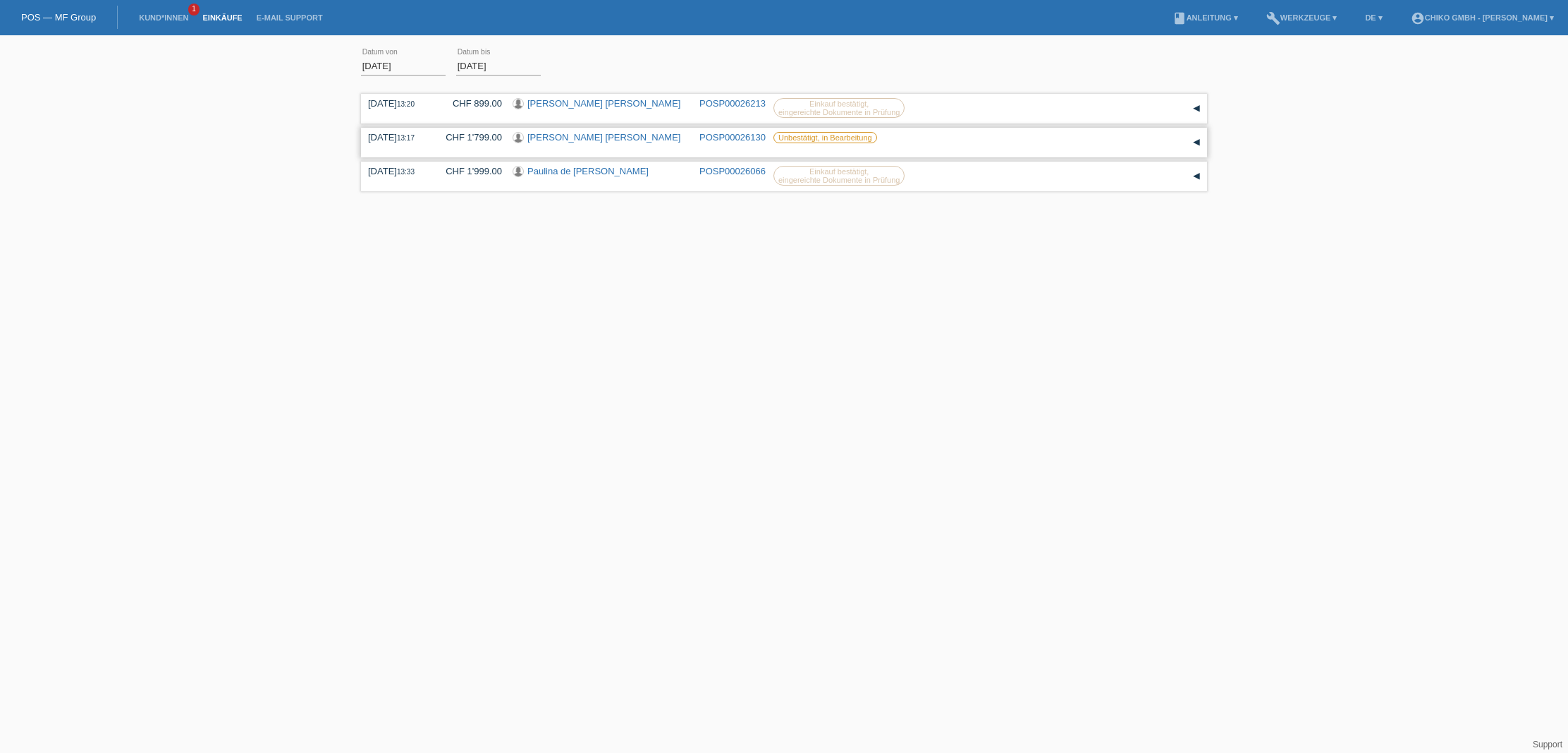
click at [565, 137] on link "[PERSON_NAME] [PERSON_NAME]" at bounding box center [604, 137] width 153 height 11
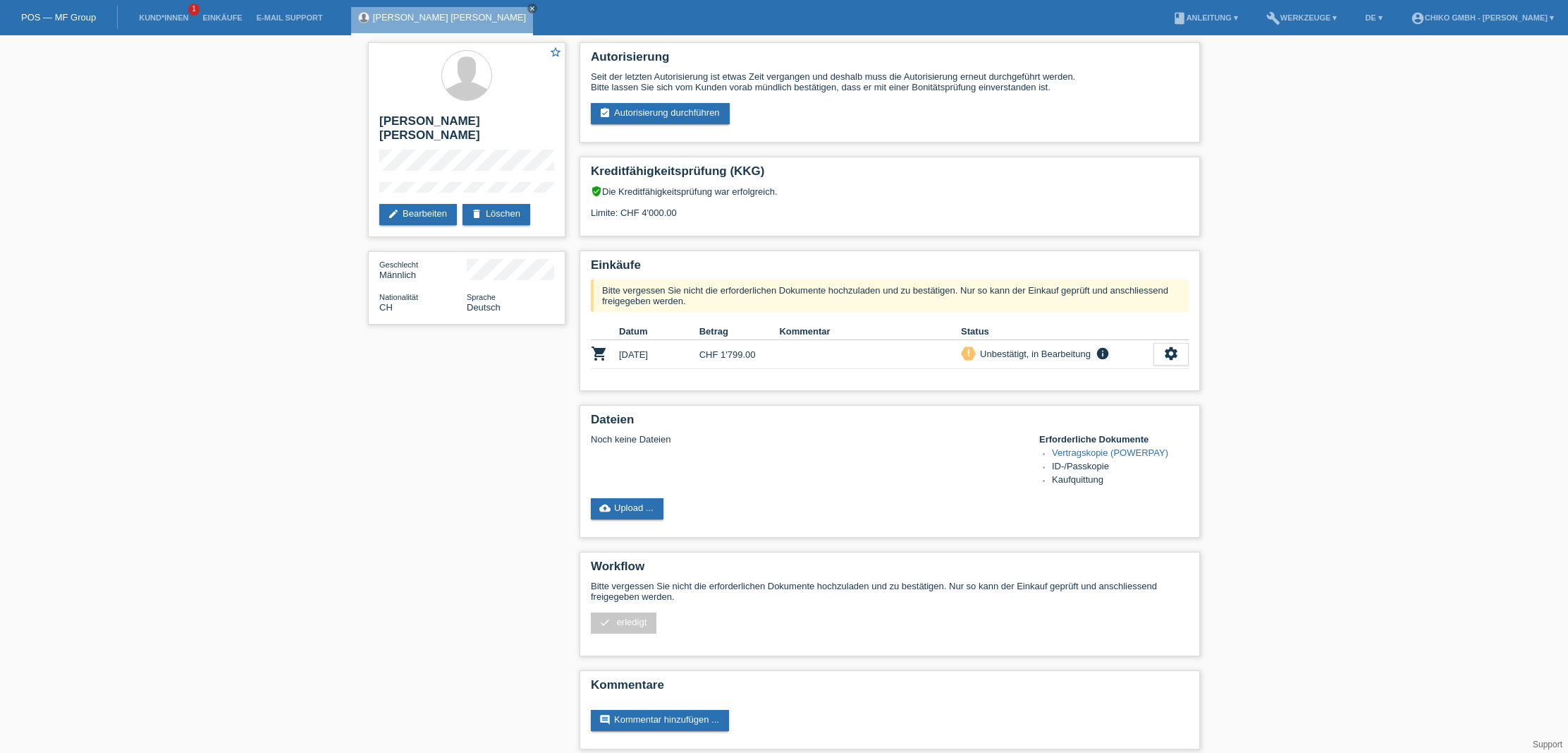
click at [641, 505] on link "cloud_upload Upload ..." at bounding box center [627, 509] width 73 height 21
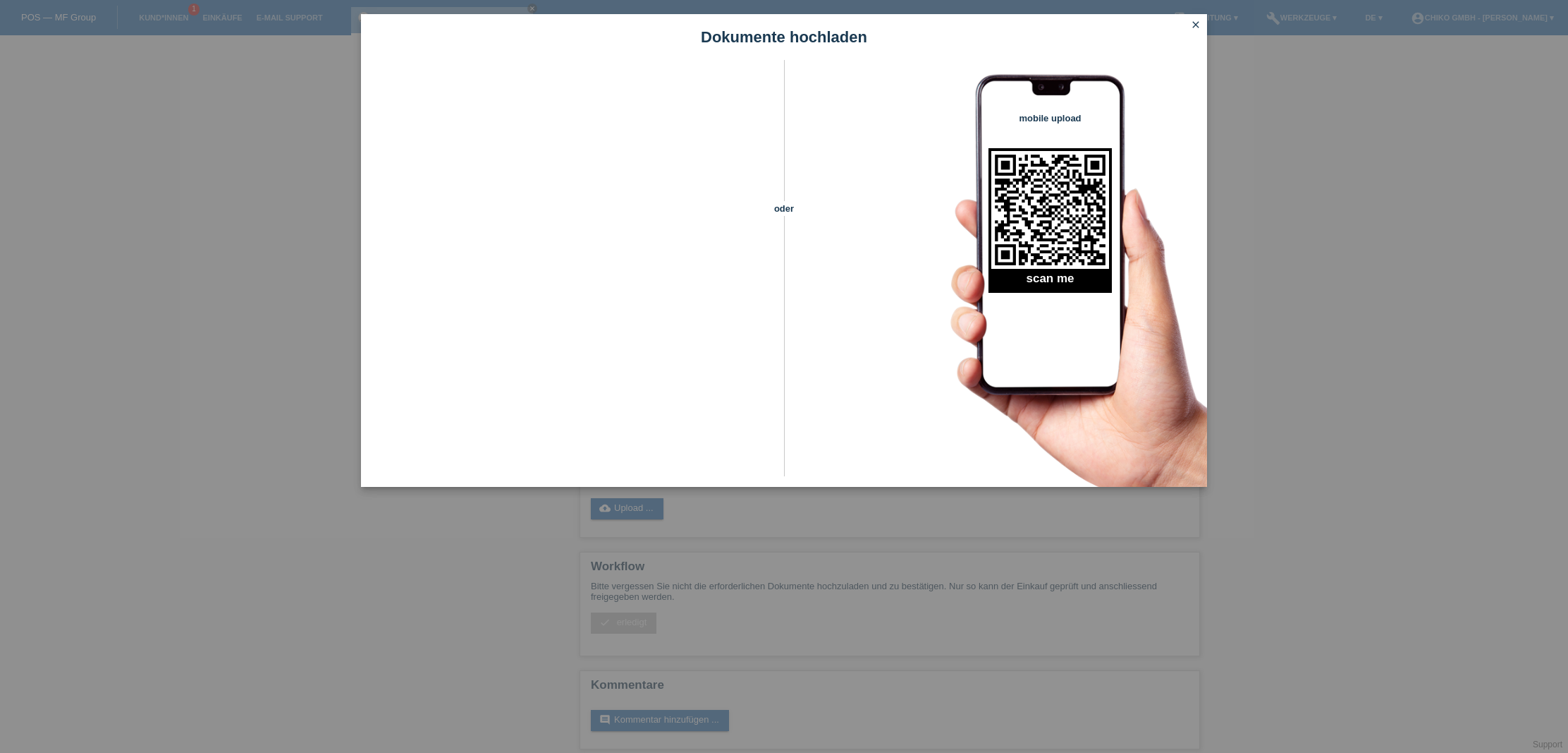
click at [1194, 22] on icon "close" at bounding box center [1196, 25] width 11 height 11
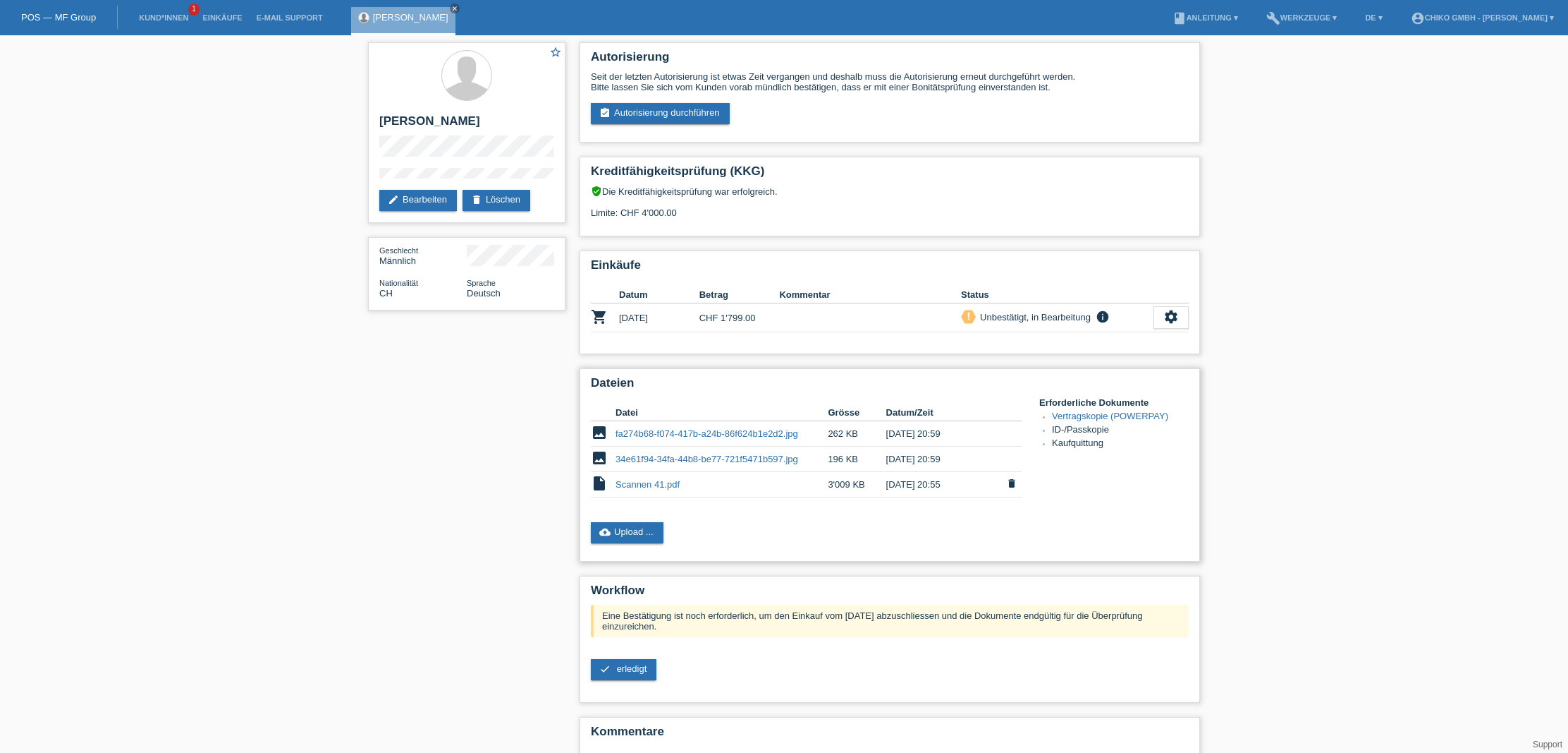
scroll to position [0, 1]
click at [660, 466] on td "34e61f94-34fa-44b8-be77-721f5471b597.jpg" at bounding box center [721, 459] width 212 height 25
click at [605, 461] on icon "image" at bounding box center [600, 458] width 17 height 17
click at [668, 458] on link "34e61f94-34fa-44b8-be77-721f5471b597.jpg" at bounding box center [707, 459] width 182 height 11
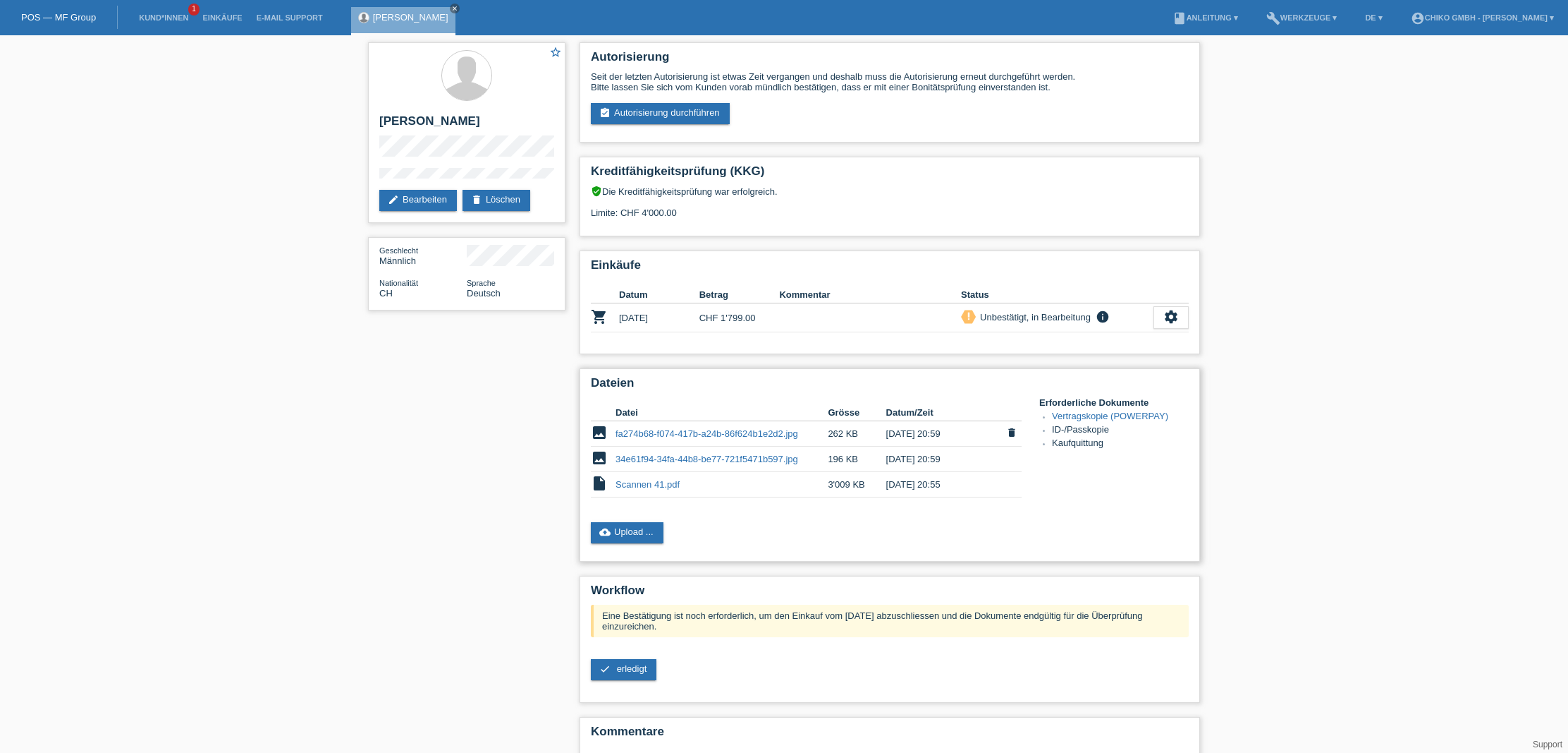
click at [697, 430] on link "fa274b68-f074-417b-a24b-86f624b1e2d2.jpg" at bounding box center [707, 433] width 182 height 11
click at [637, 662] on link "check erledigt" at bounding box center [624, 669] width 66 height 21
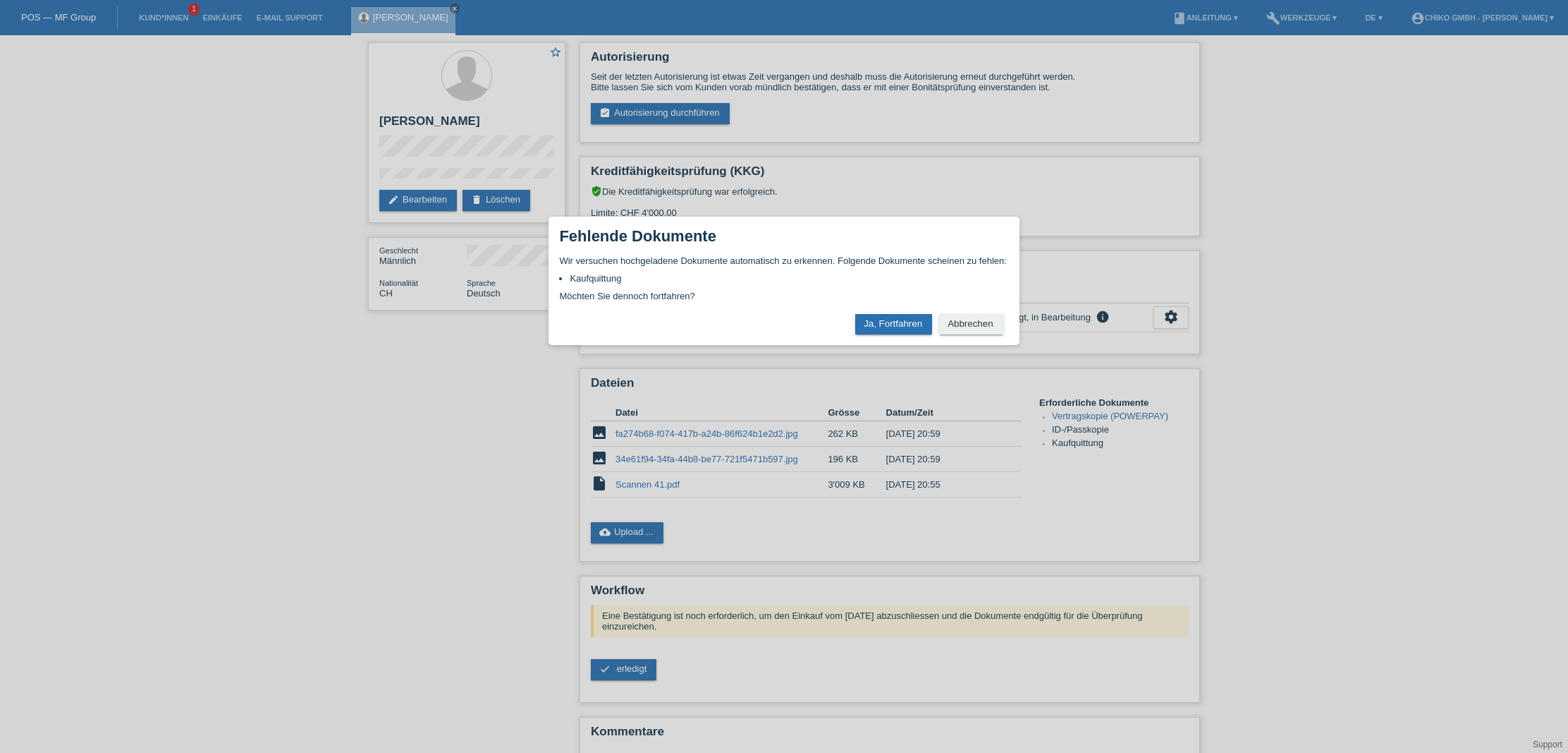
scroll to position [1, 0]
click at [900, 322] on button "Ja, Fortfahren" at bounding box center [893, 324] width 77 height 21
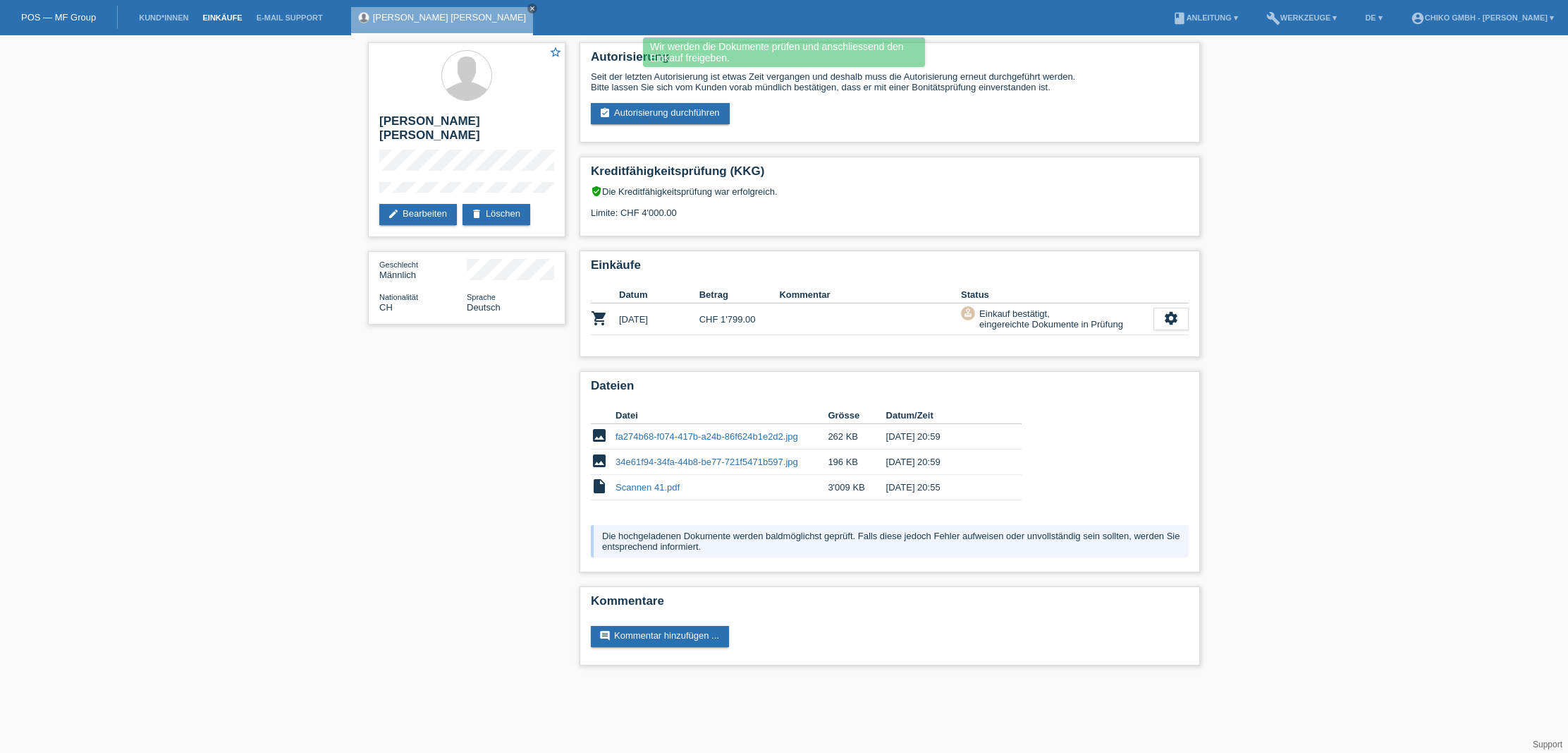
click at [222, 16] on link "Einkäufe" at bounding box center [222, 18] width 54 height 8
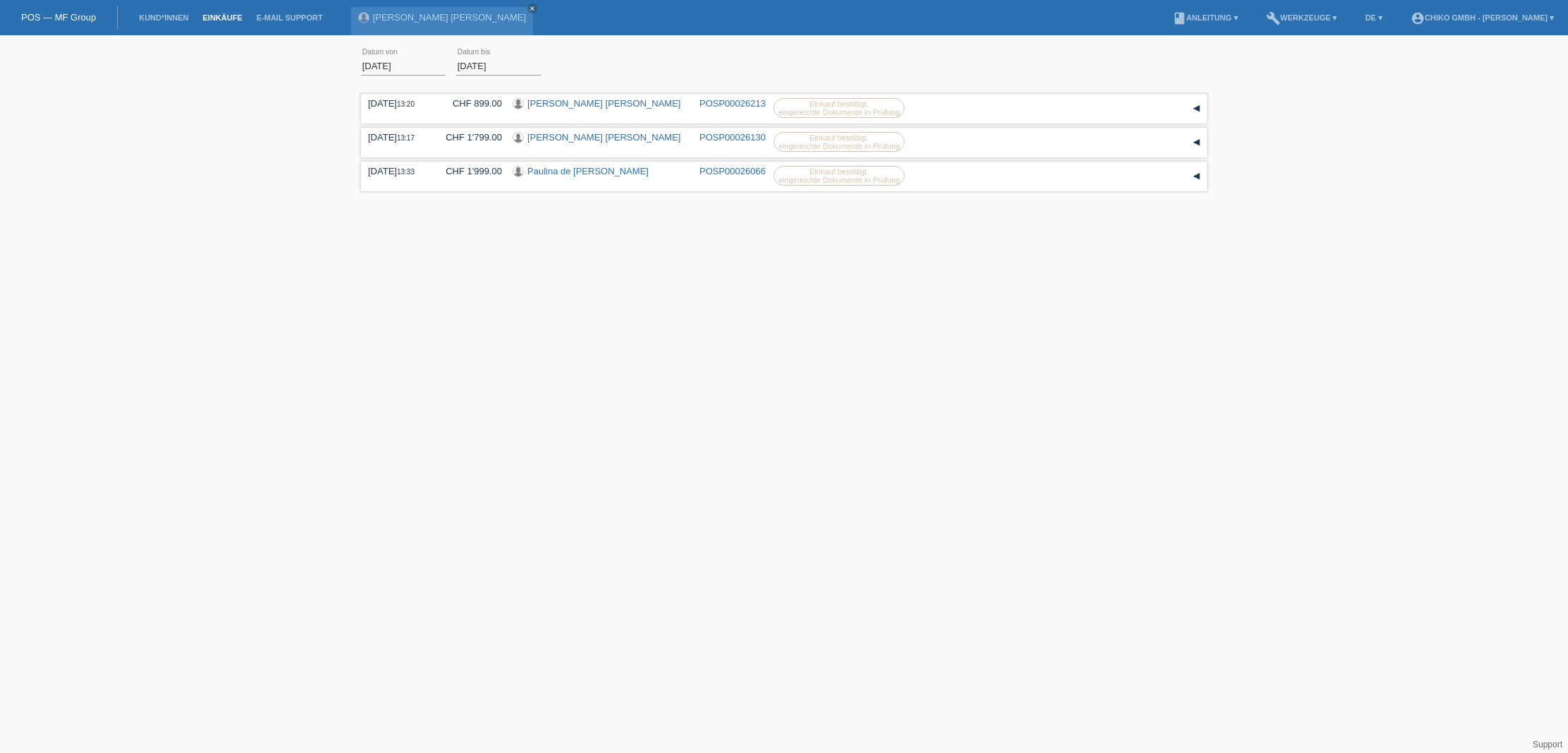
drag, startPoint x: 405, startPoint y: 66, endPoint x: 414, endPoint y: 67, distance: 9.1
click at [405, 66] on input "01.08.2025" at bounding box center [404, 66] width 85 height 18
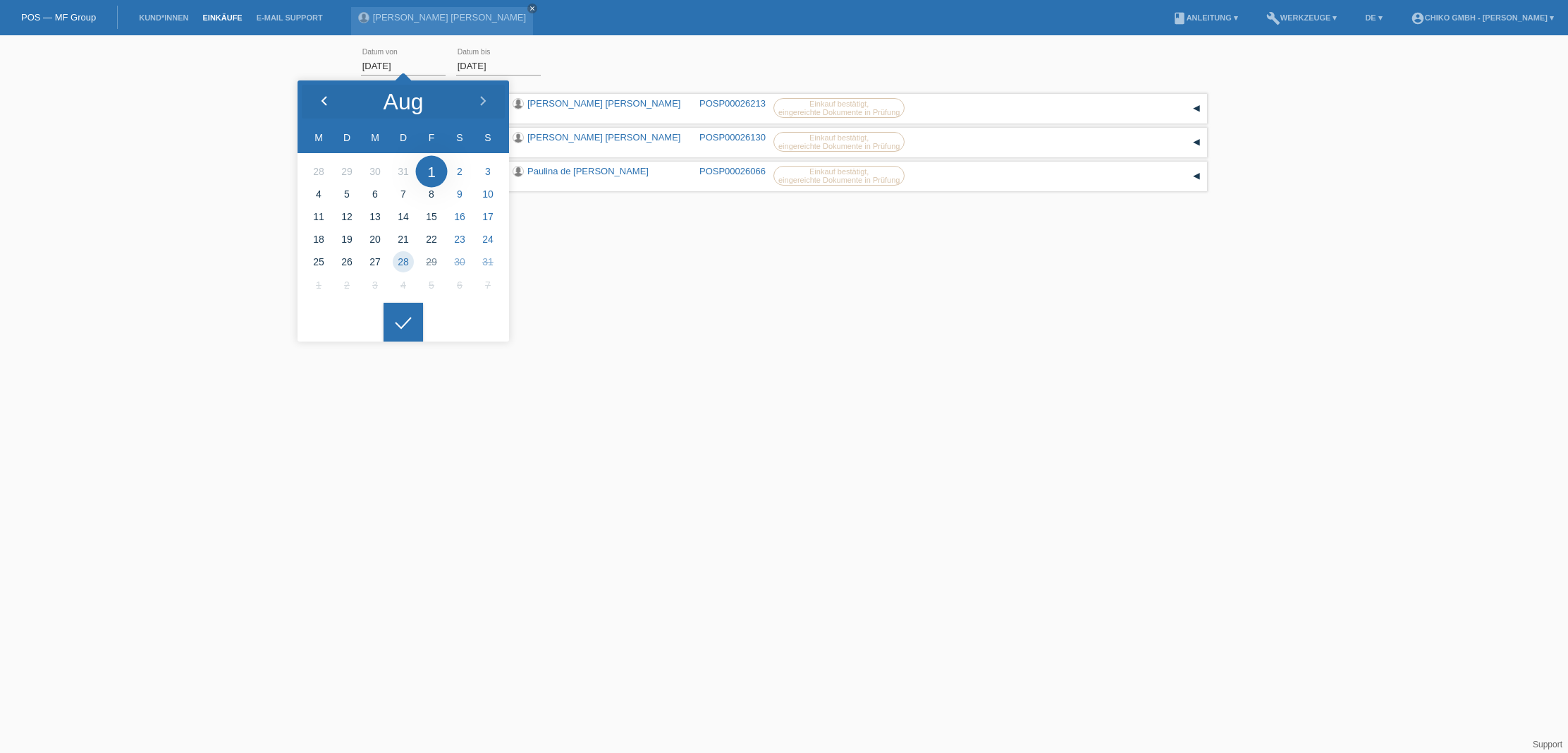
click at [324, 93] on div at bounding box center [324, 102] width 53 height 42
click at [323, 93] on div at bounding box center [324, 102] width 53 height 42
type input "01.04.2025"
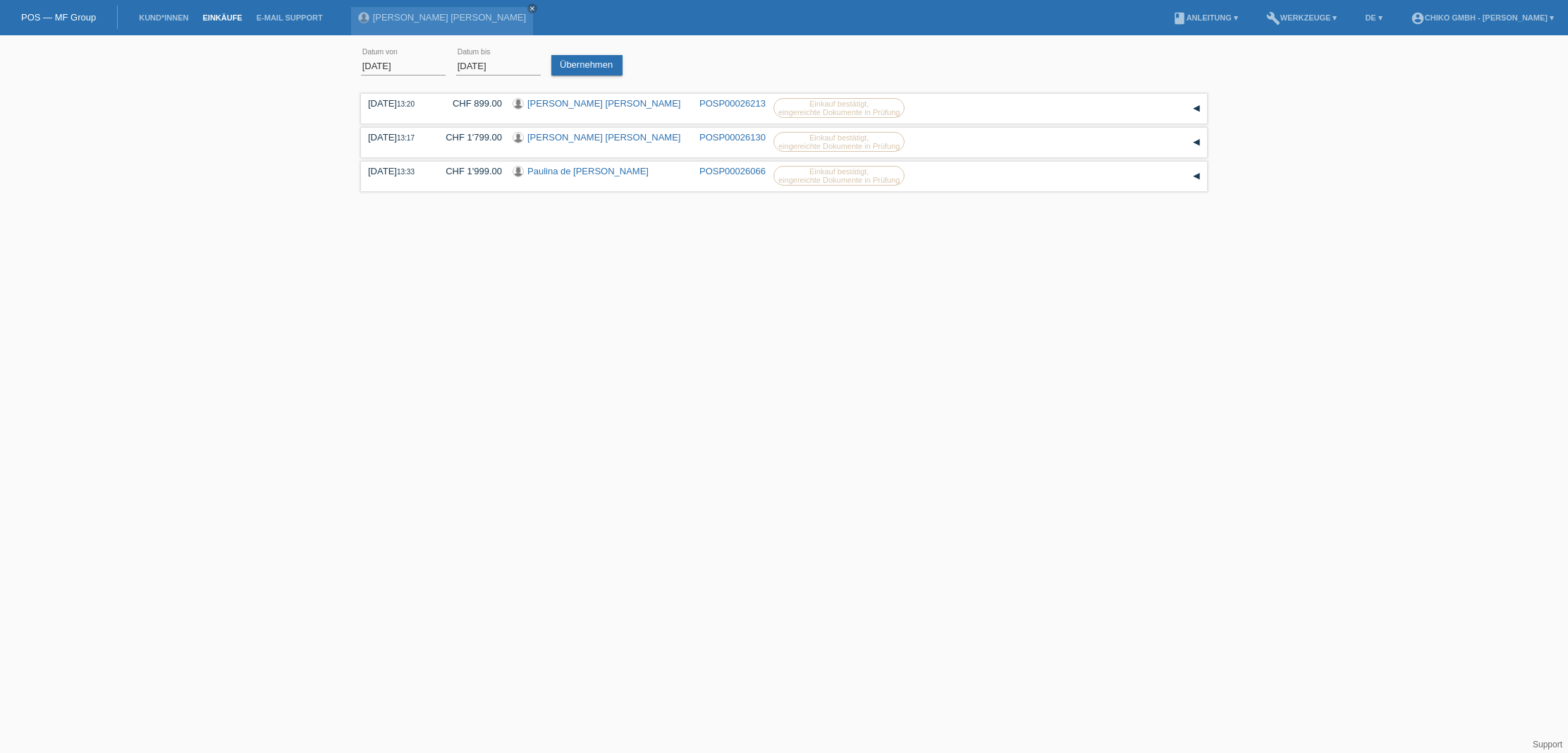
click at [406, 323] on div at bounding box center [403, 311] width 40 height 40
click at [602, 69] on link "Übernehmen" at bounding box center [587, 65] width 71 height 21
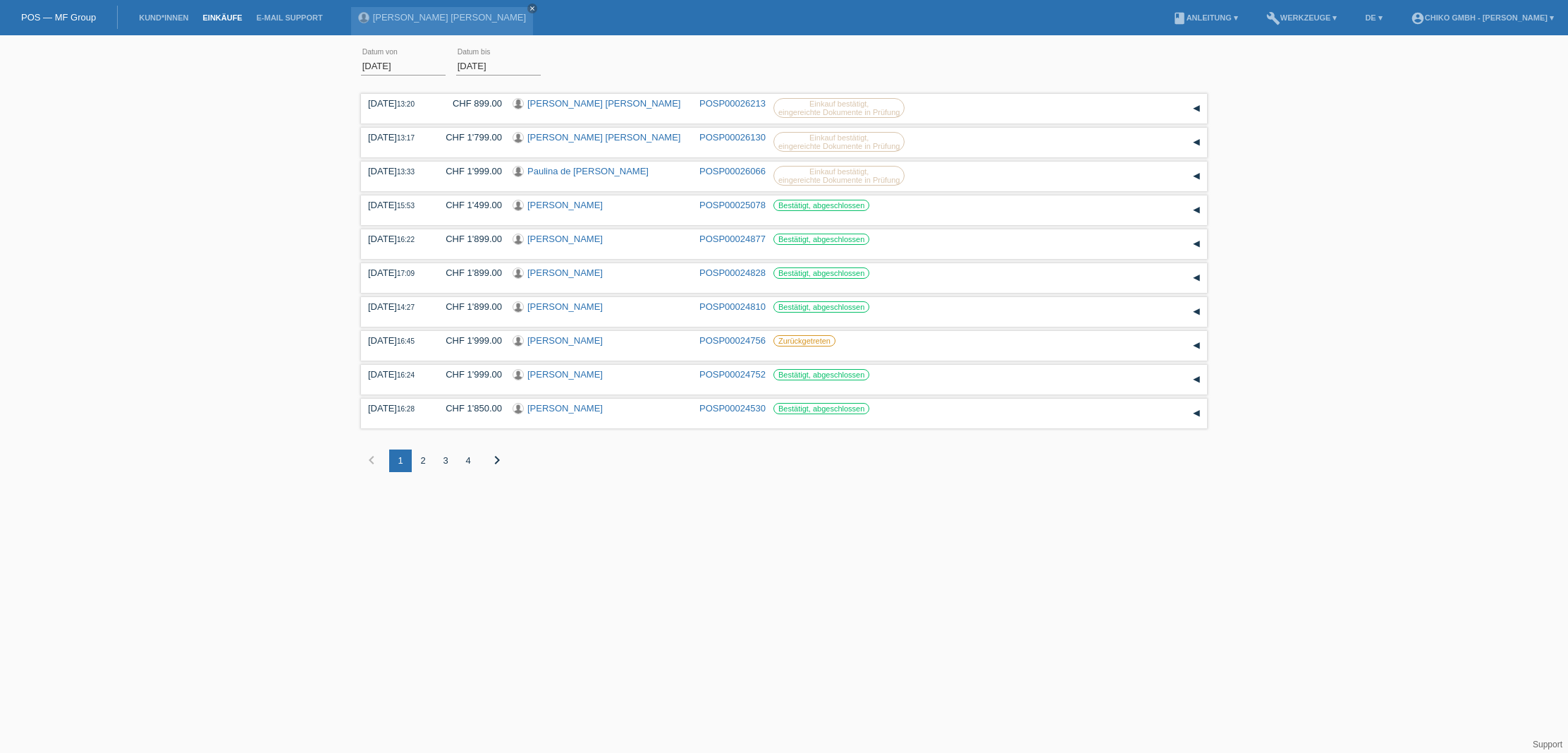
scroll to position [0, 1]
click at [465, 459] on div "4" at bounding box center [468, 461] width 23 height 23
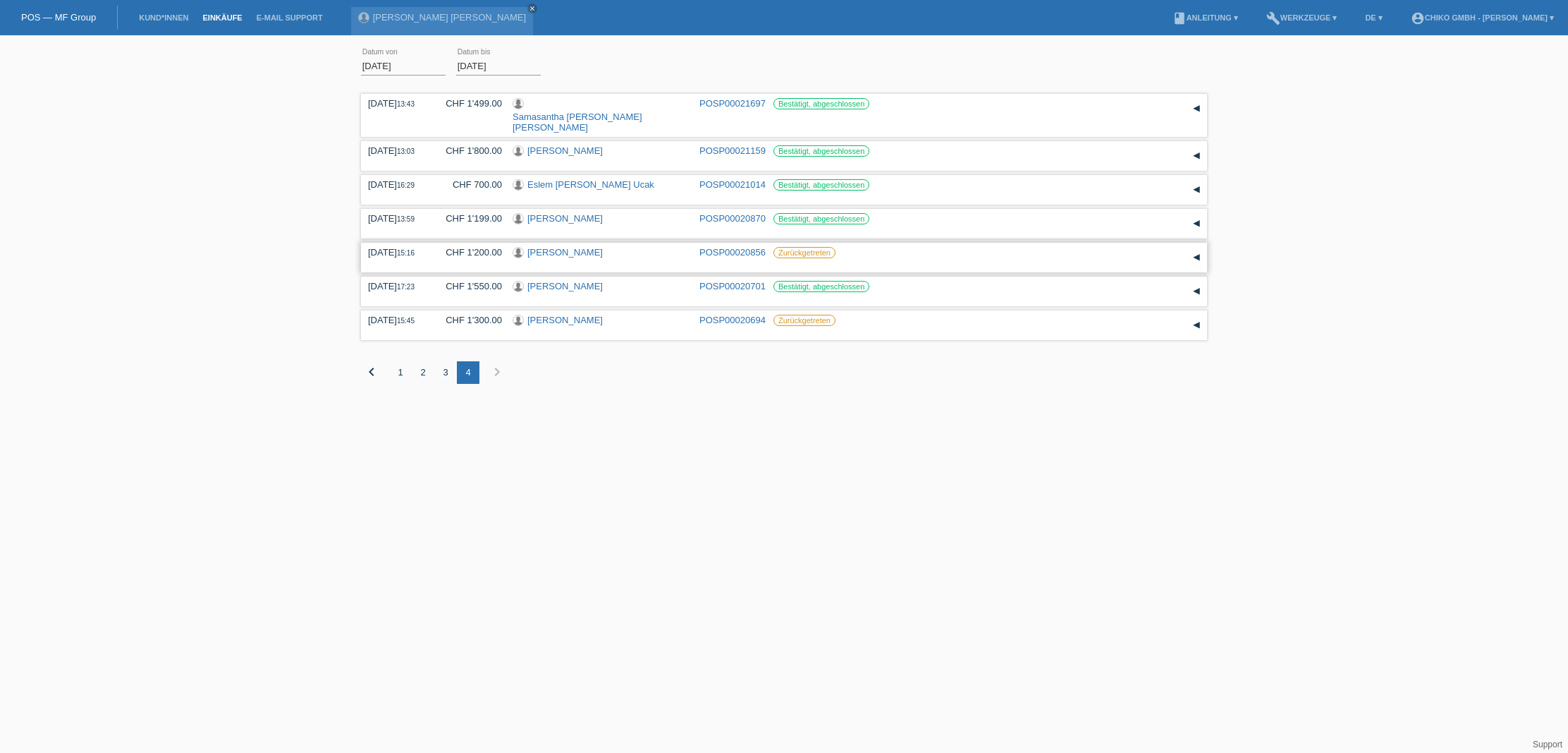
click at [564, 247] on link "[PERSON_NAME]" at bounding box center [565, 252] width 76 height 11
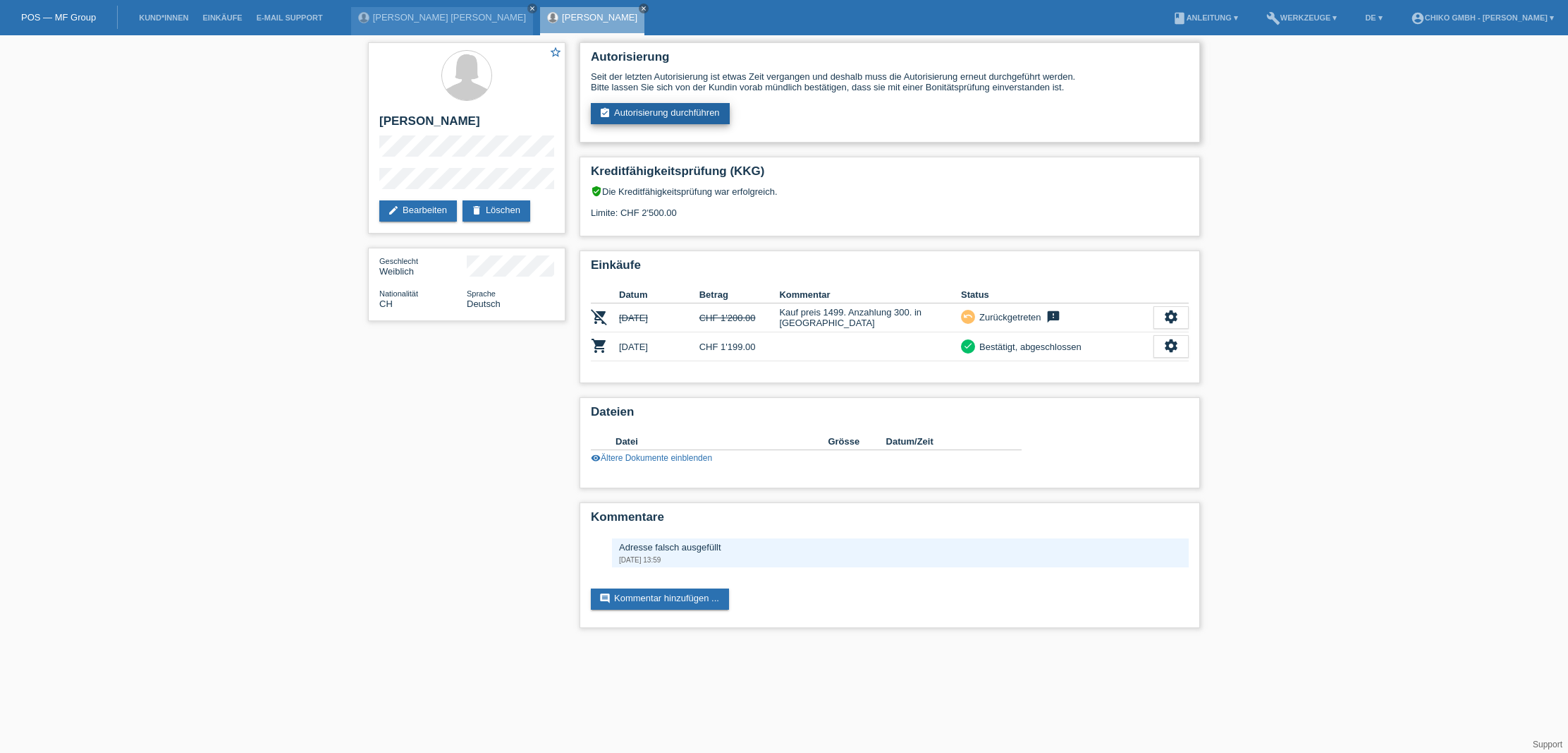
click at [673, 113] on link "assignment_turned_in Autorisierung durchführen" at bounding box center [661, 114] width 139 height 21
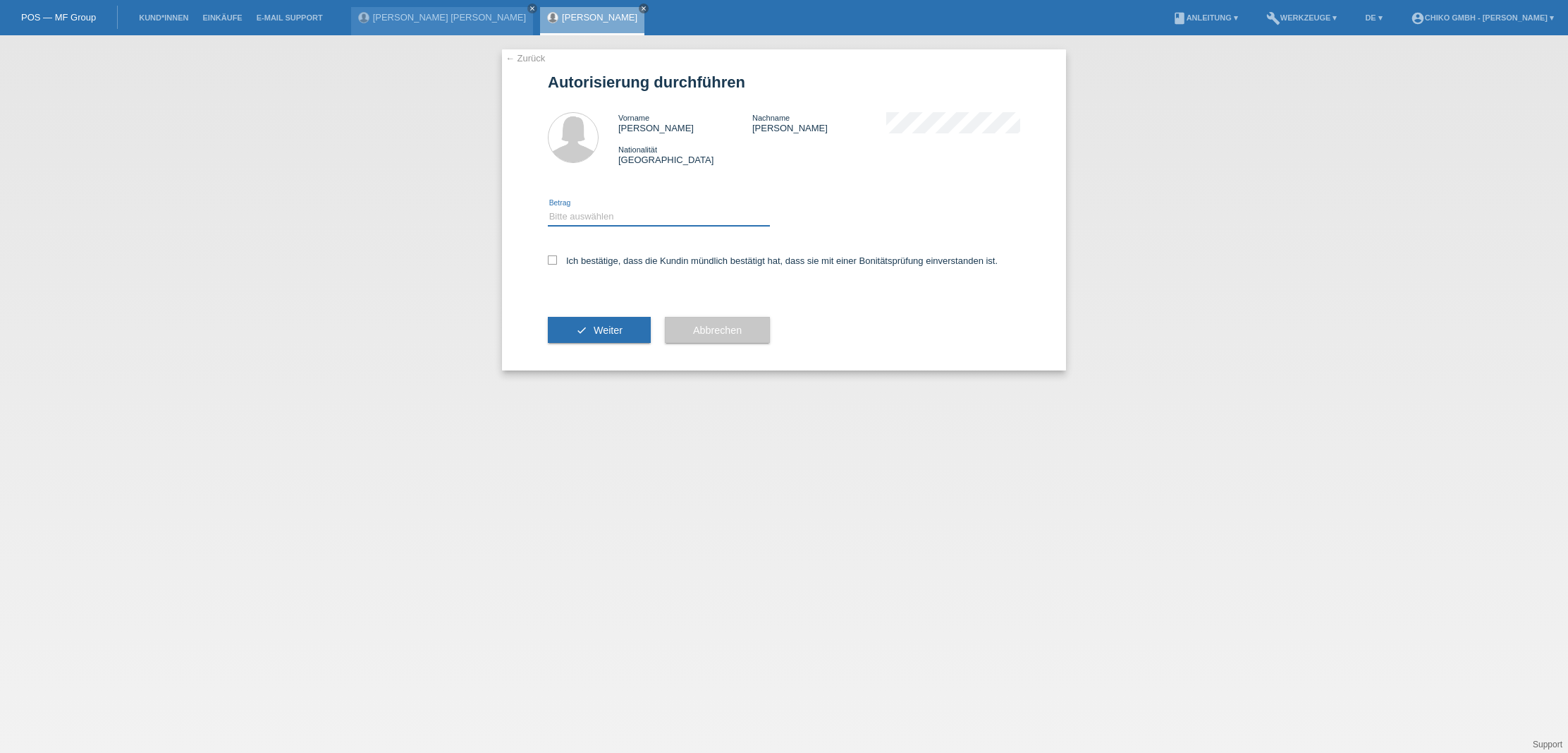
select select "2"
click at [555, 263] on icon at bounding box center [552, 260] width 9 height 9
click at [555, 263] on input "Ich bestätige, dass die Kundin mündlich bestätigt hat, dass sie mit einer Bonit…" at bounding box center [552, 260] width 9 height 9
checkbox input "true"
click at [612, 332] on span "Weiter" at bounding box center [608, 330] width 29 height 11
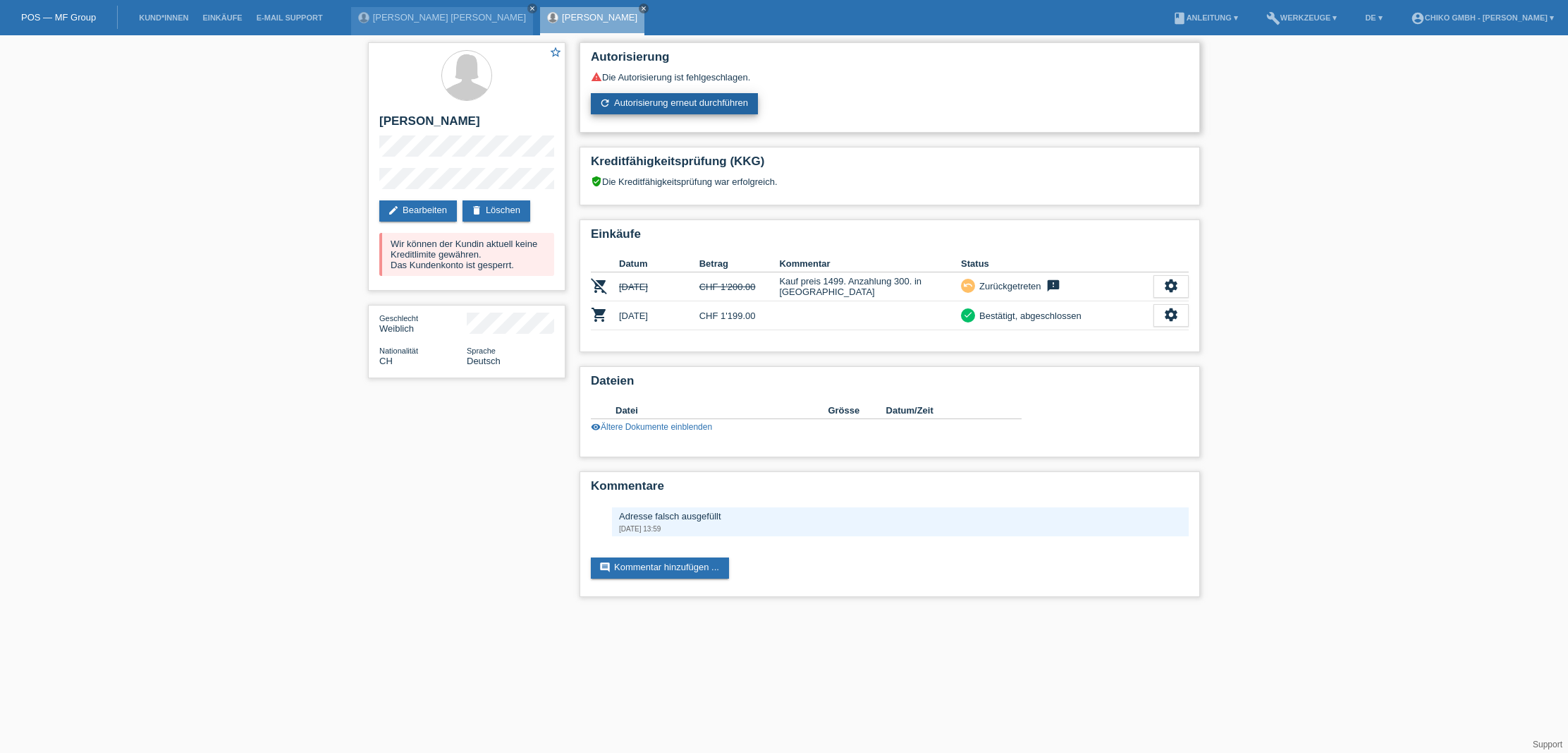
click at [714, 112] on link "refresh Autorisierung erneut durchführen" at bounding box center [675, 104] width 167 height 21
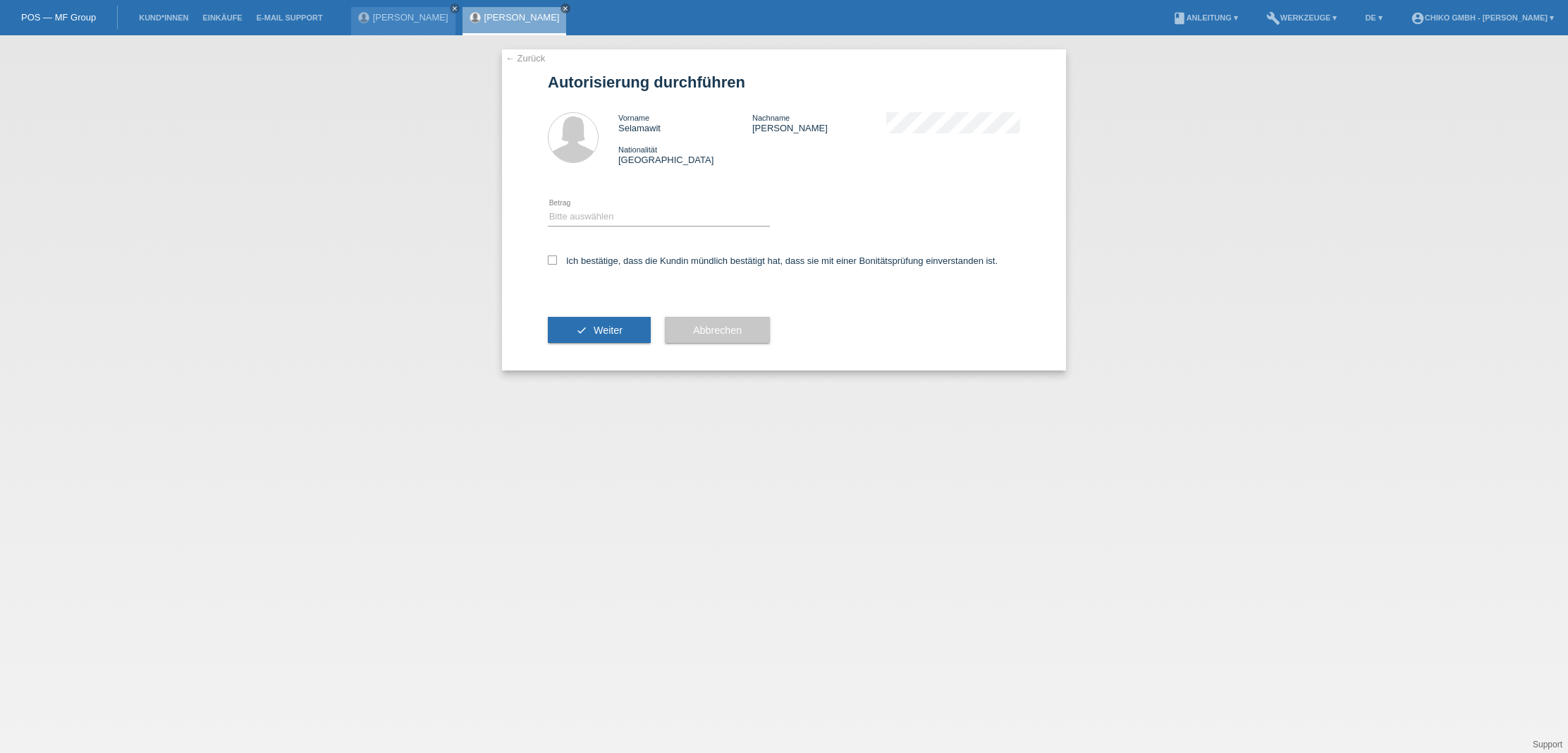
drag, startPoint x: 618, startPoint y: 203, endPoint x: 622, endPoint y: 221, distance: 18.4
click at [619, 205] on div "Bitte auswählen CHF 1.00 - CHF 499.00 CHF 500.00 - CHF 1'999.00 CHF 2'000.00 - …" at bounding box center [659, 217] width 222 height 48
select select "2"
click at [559, 263] on label "Ich bestätige, dass die Kundin mündlich bestätigt hat, dass sie mit einer Bonit…" at bounding box center [773, 260] width 450 height 11
click at [557, 263] on input "Ich bestätige, dass die Kundin mündlich bestätigt hat, dass sie mit einer Bonit…" at bounding box center [552, 260] width 9 height 9
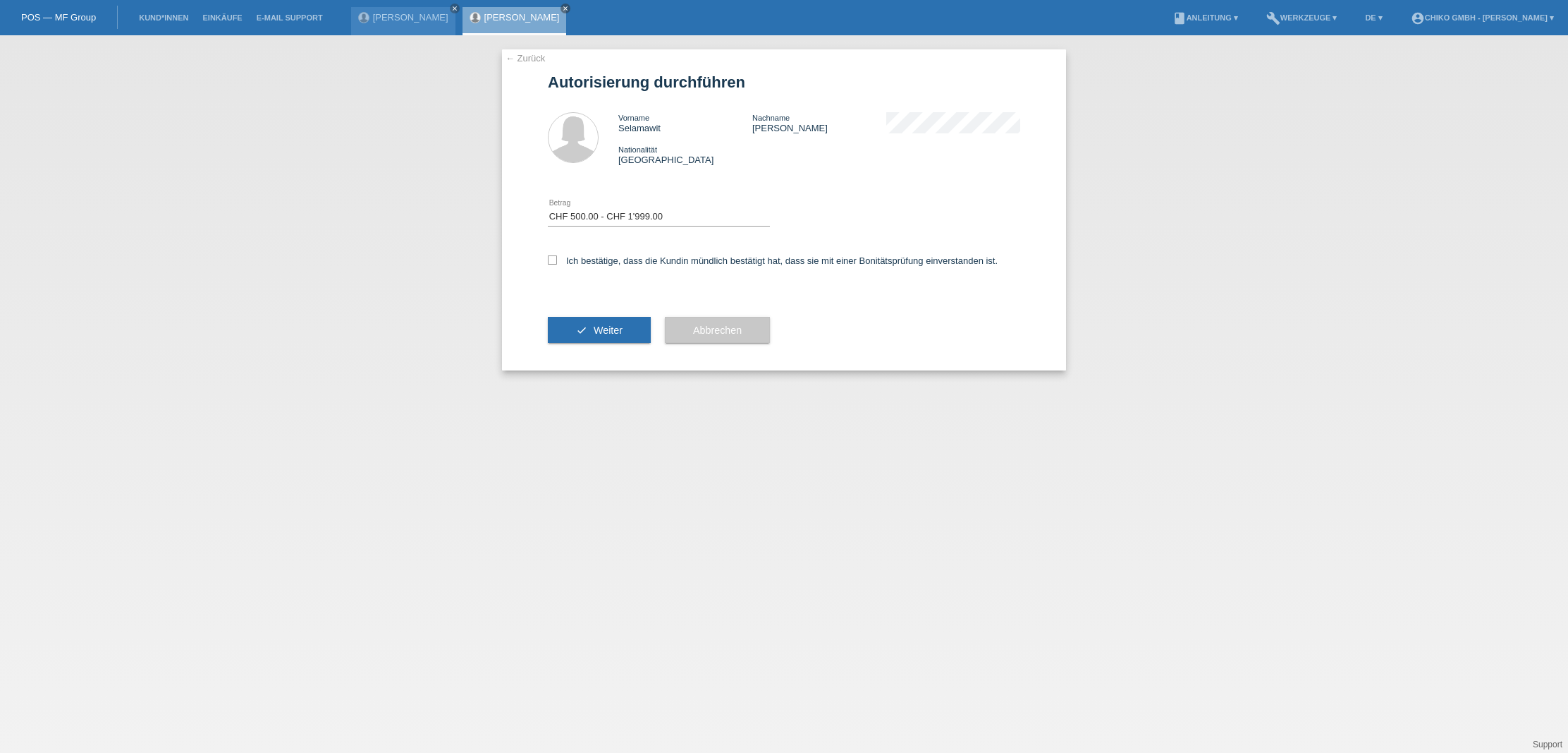
checkbox input "true"
click at [606, 325] on span "Weiter" at bounding box center [608, 330] width 29 height 11
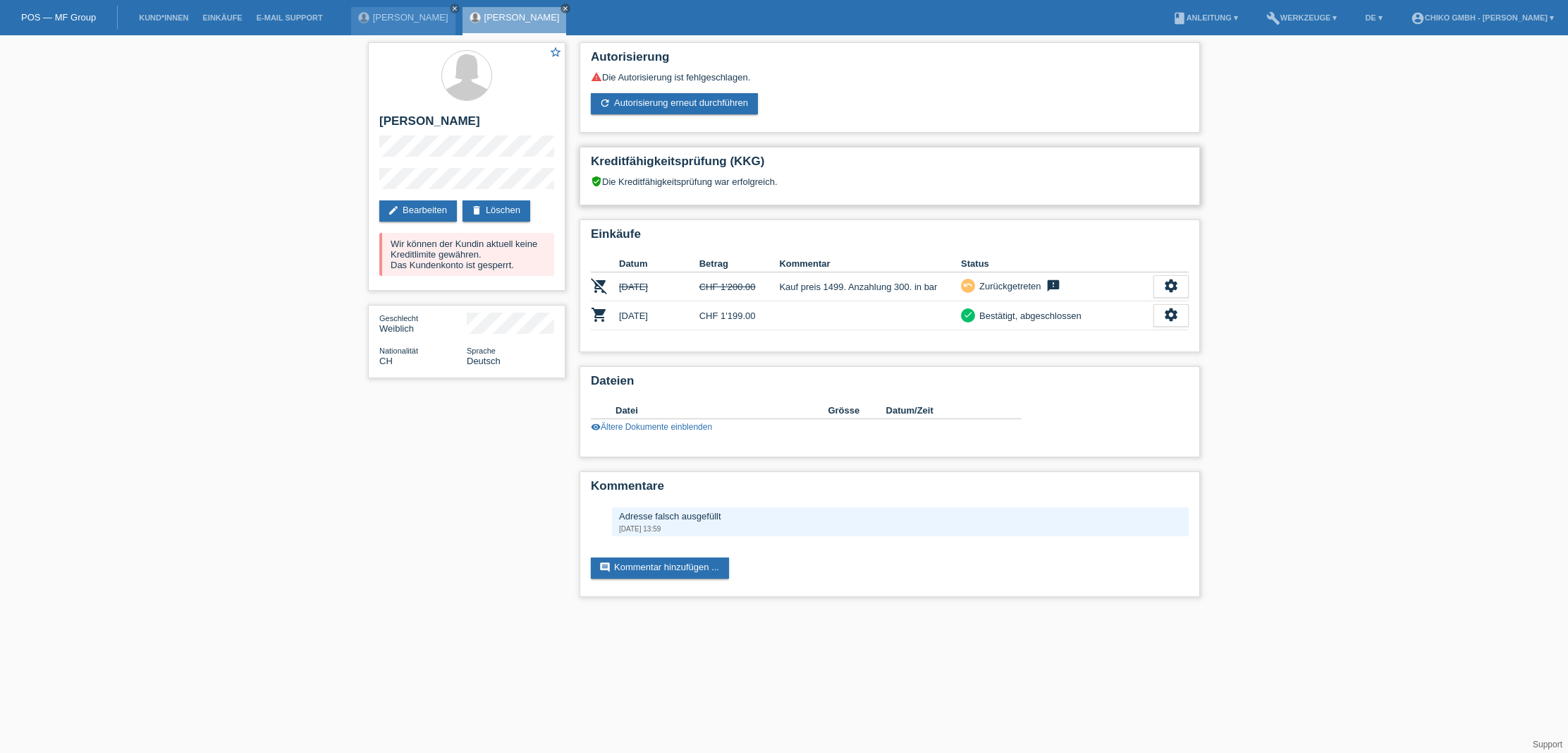
drag, startPoint x: 688, startPoint y: 161, endPoint x: 708, endPoint y: 173, distance: 23.3
click at [690, 161] on h2 "Kreditfähigkeitsprüfung (KKG)" at bounding box center [890, 165] width 598 height 21
drag, startPoint x: 641, startPoint y: 197, endPoint x: 651, endPoint y: 202, distance: 11.2
click at [642, 197] on div "Kreditfähigkeitsprüfung (KKG) verified_user Die Kreditfähigkeitsprüfung war erf…" at bounding box center [890, 176] width 620 height 59
click at [678, 108] on link "refresh Autorisierung erneut durchführen" at bounding box center [675, 104] width 167 height 21
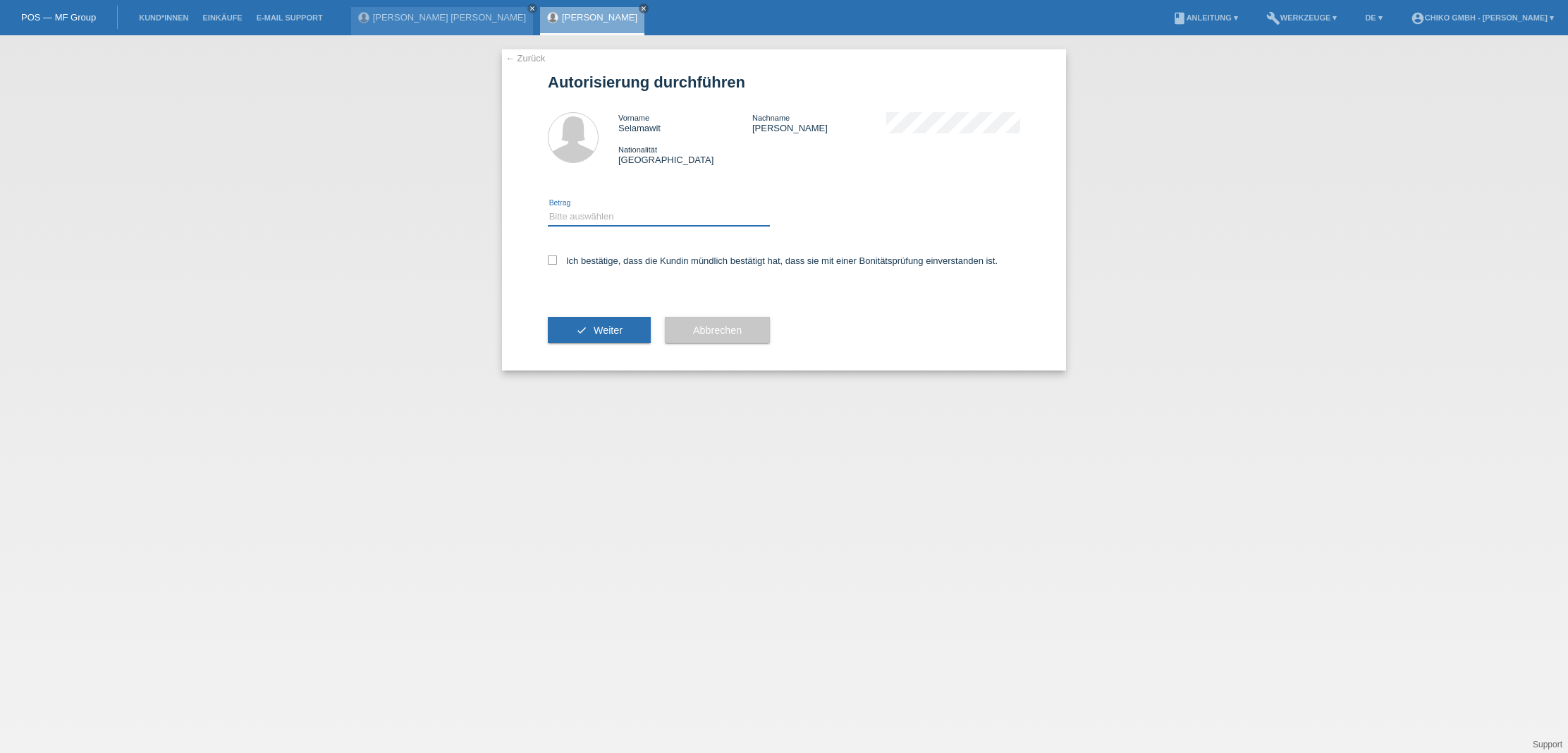
select select "1"
click at [553, 260] on icon at bounding box center [552, 260] width 9 height 9
click at [553, 260] on input "Ich bestätige, dass die Kundin mündlich bestätigt hat, dass sie mit einer Bonit…" at bounding box center [552, 260] width 9 height 9
checkbox input "true"
click at [603, 328] on span "Weiter" at bounding box center [608, 330] width 29 height 11
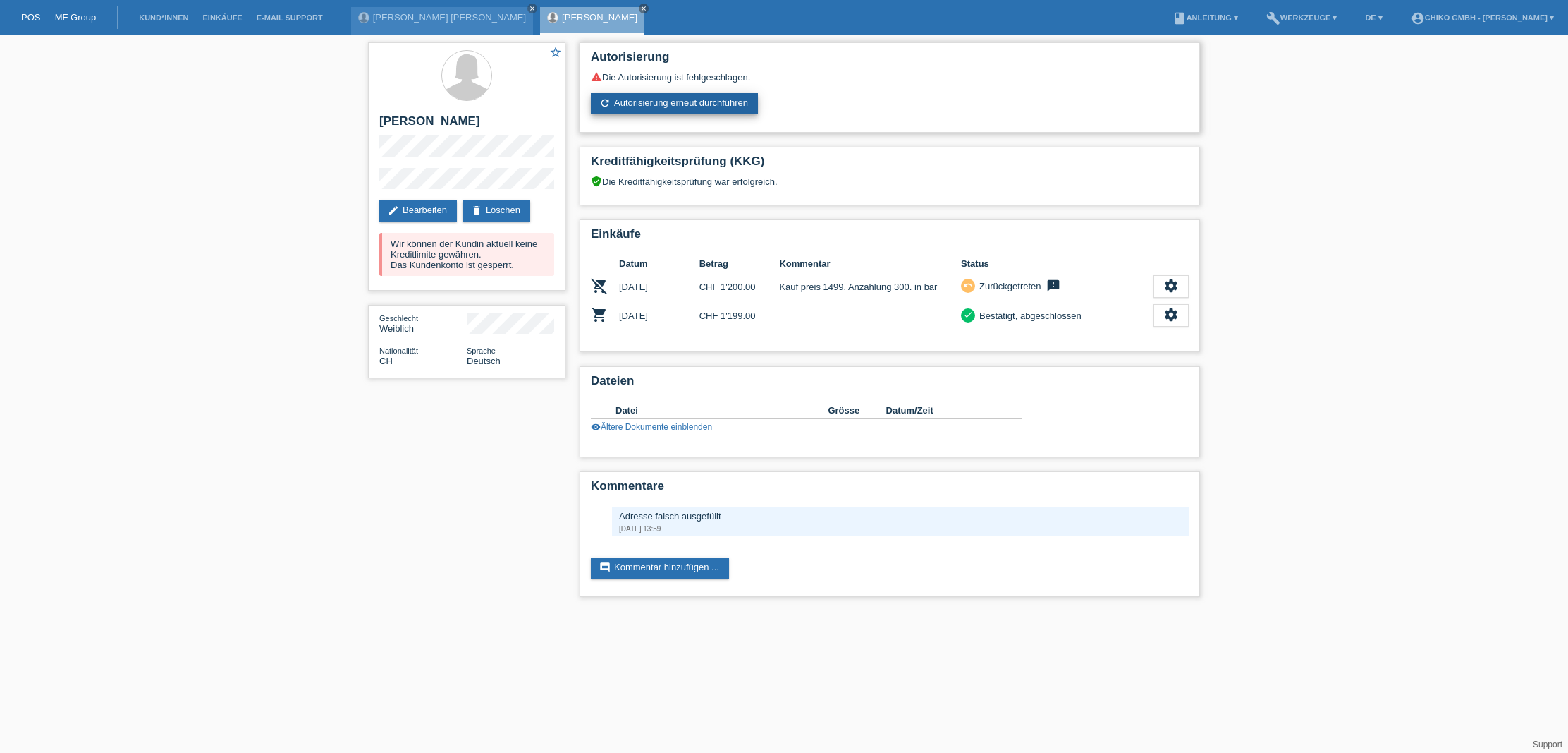
click at [685, 109] on link "refresh Autorisierung erneut durchführen" at bounding box center [675, 104] width 167 height 21
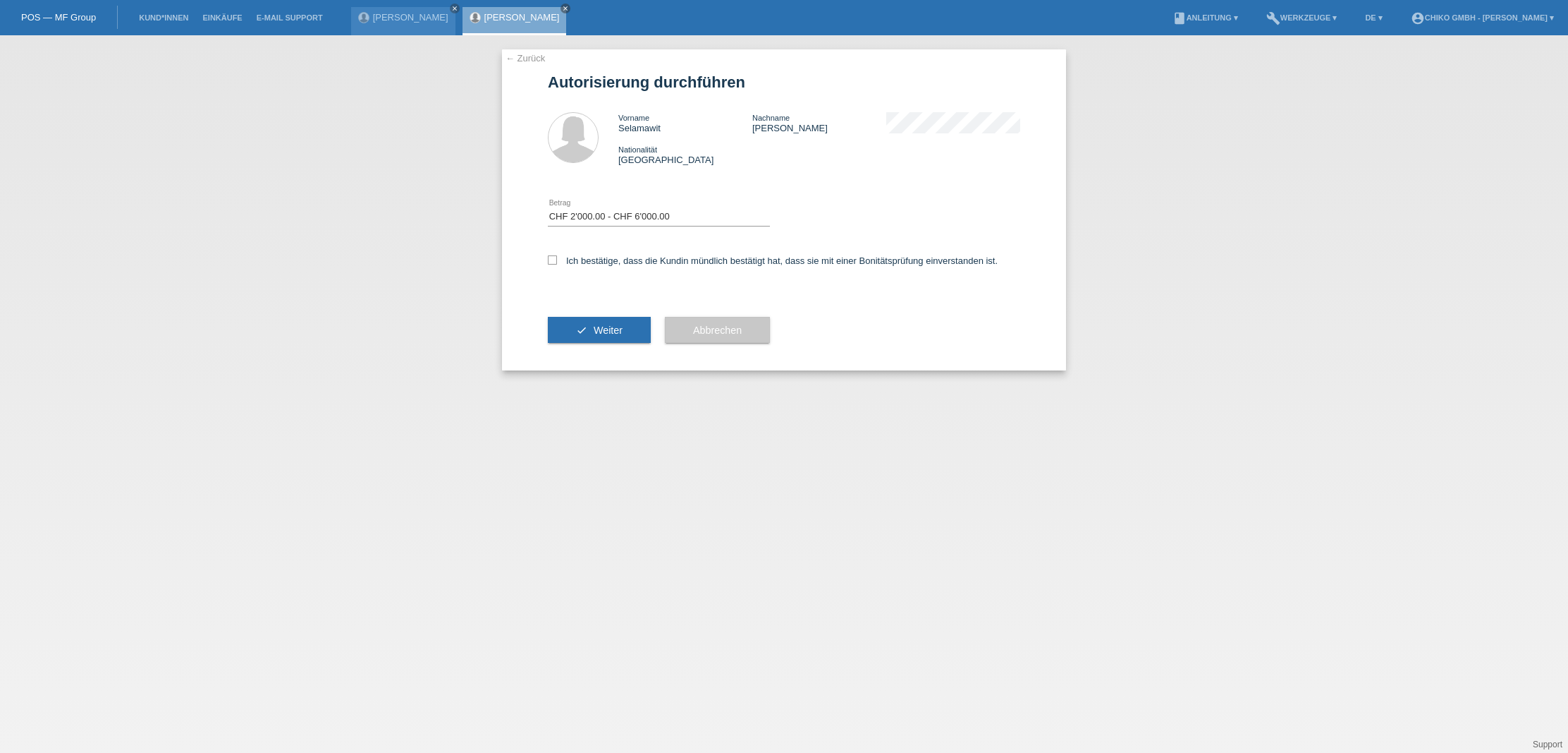
click at [603, 207] on div "Bitte auswählen CHF 1.00 - CHF 499.00 CHF 500.00 - CHF 1'999.00 CHF 2'000.00 - …" at bounding box center [659, 217] width 222 height 48
select select "2"
drag, startPoint x: 561, startPoint y: 258, endPoint x: 576, endPoint y: 303, distance: 47.4
click at [561, 258] on label "Ich bestätige, dass die Kundin mündlich bestätigt hat, dass sie mit einer Bonit…" at bounding box center [773, 260] width 450 height 11
click at [557, 258] on input "Ich bestätige, dass die Kundin mündlich bestätigt hat, dass sie mit einer Bonit…" at bounding box center [552, 260] width 9 height 9
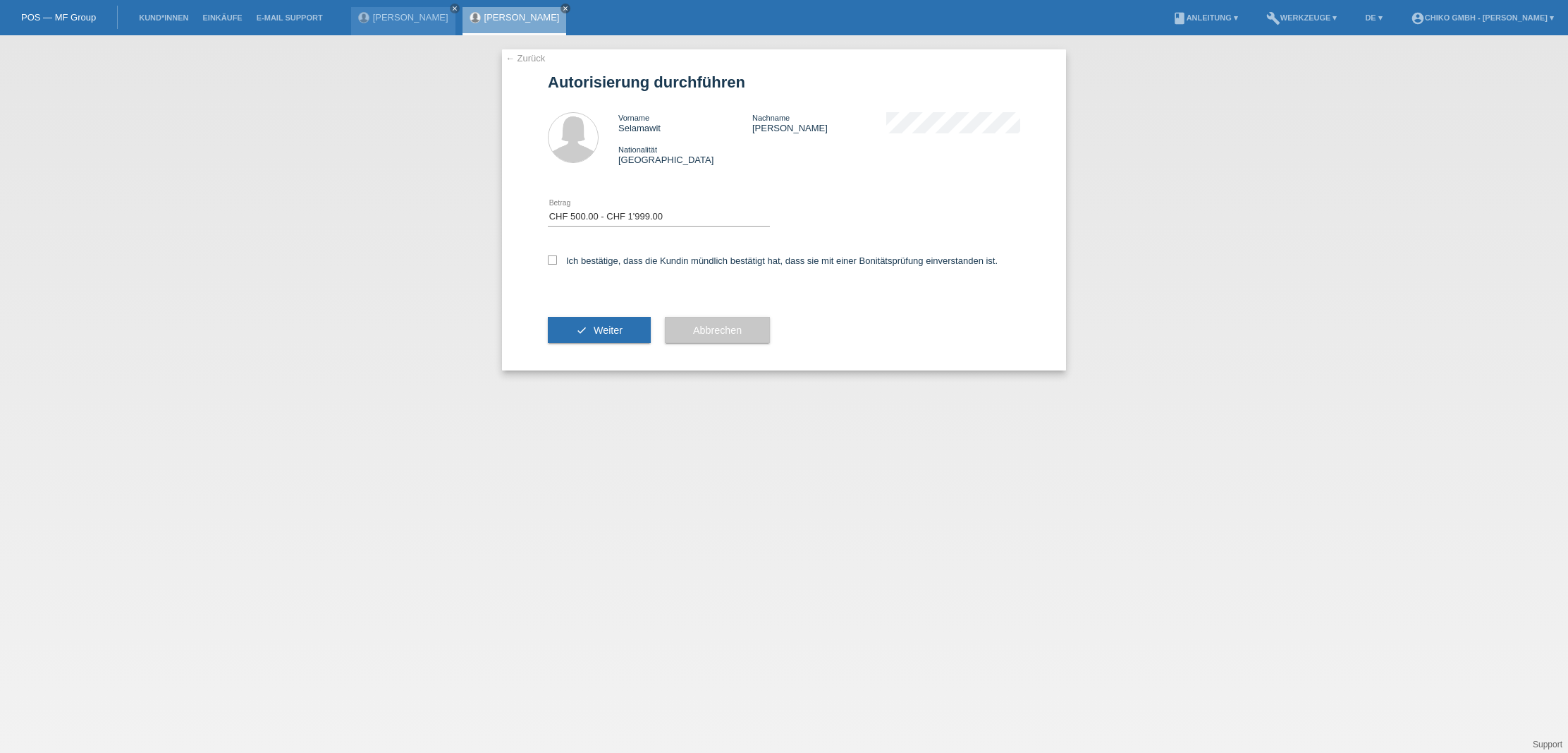
checkbox input "true"
click at [600, 335] on span "Weiter" at bounding box center [608, 330] width 29 height 11
